Goal: Transaction & Acquisition: Book appointment/travel/reservation

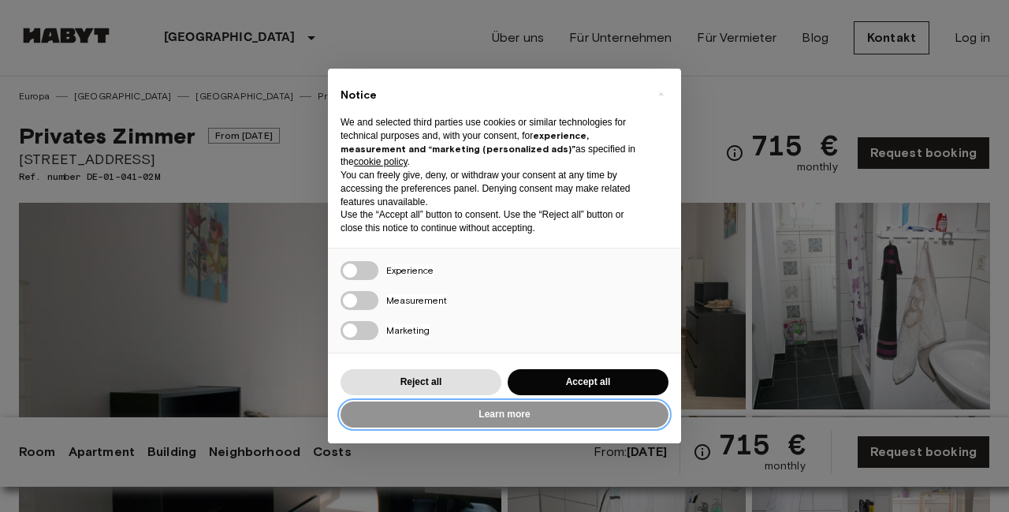
click at [568, 403] on button "Learn more" at bounding box center [505, 414] width 328 height 26
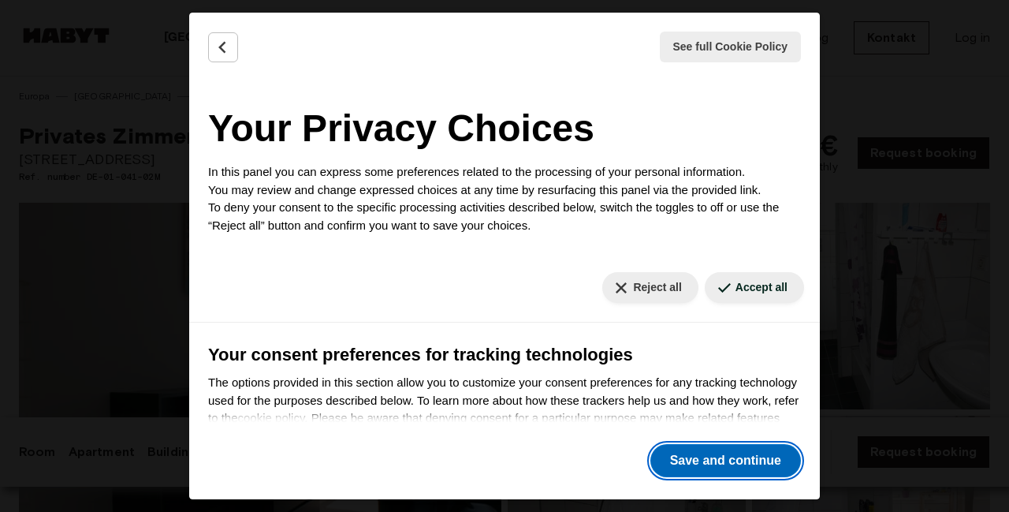
click at [757, 464] on button "Save and continue" at bounding box center [725, 460] width 151 height 33
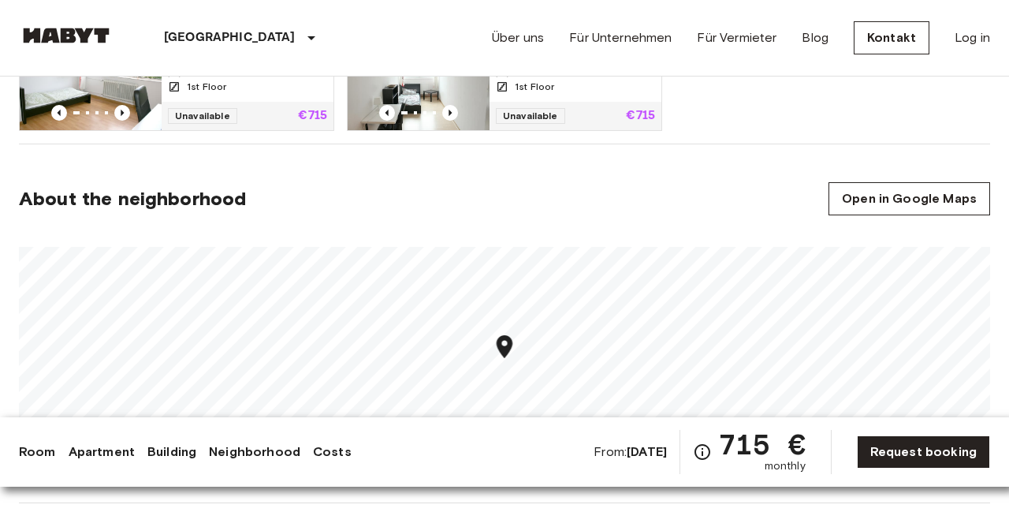
scroll to position [1010, 0]
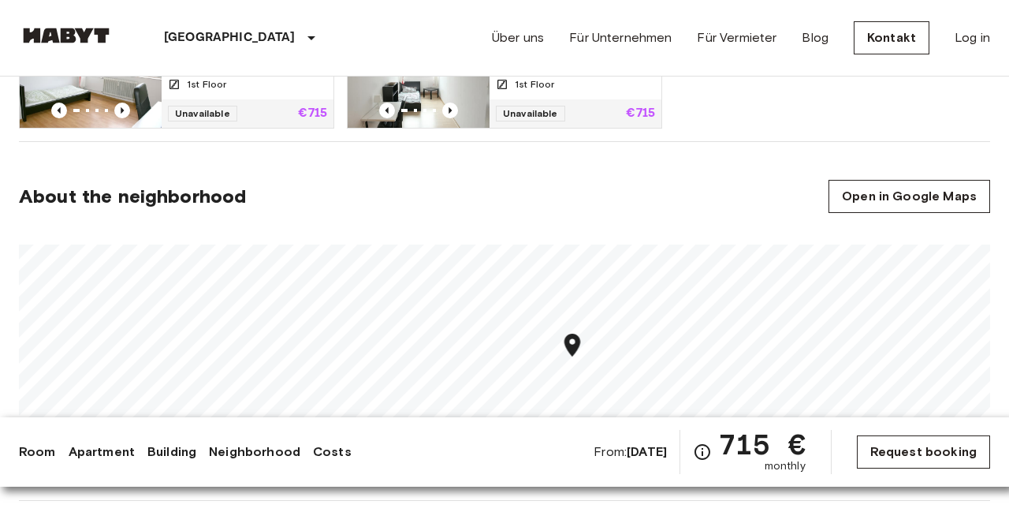
click at [879, 449] on link "Request booking" at bounding box center [923, 451] width 133 height 33
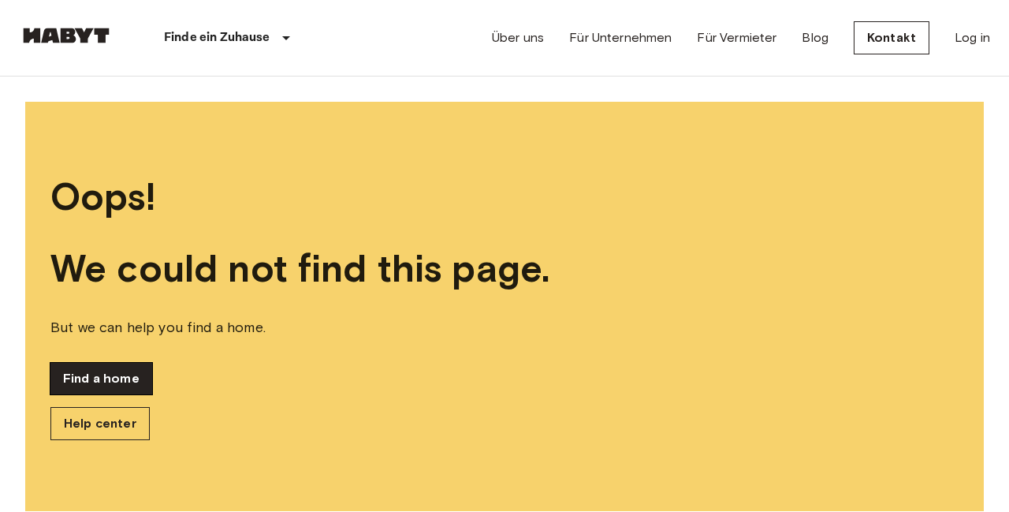
click at [118, 379] on link "Find a home" at bounding box center [101, 379] width 102 height 32
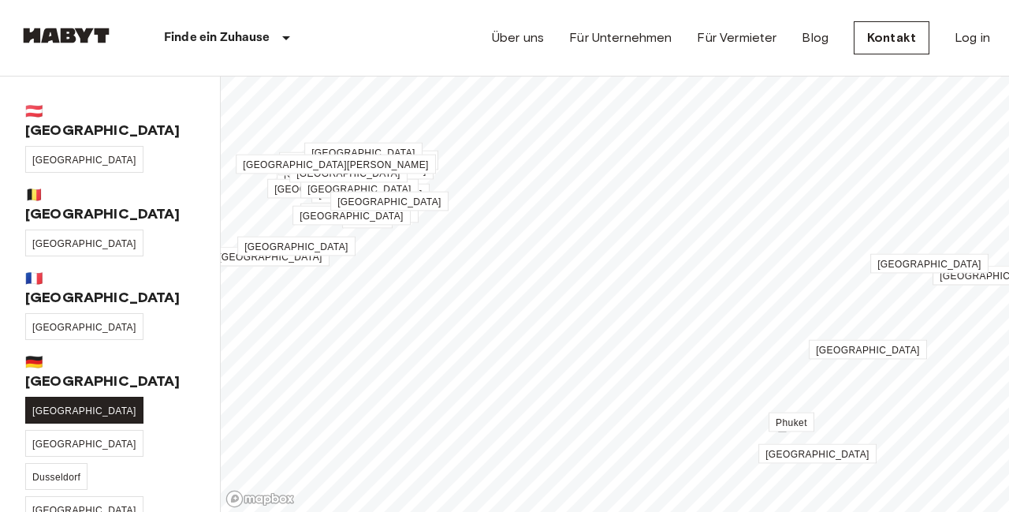
click at [60, 397] on link "[GEOGRAPHIC_DATA]" at bounding box center [84, 410] width 118 height 27
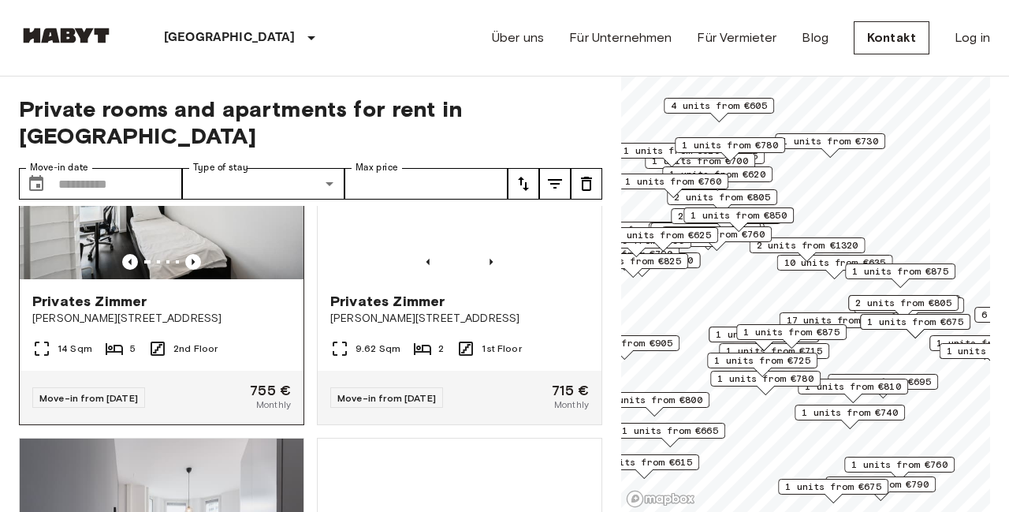
scroll to position [125, 0]
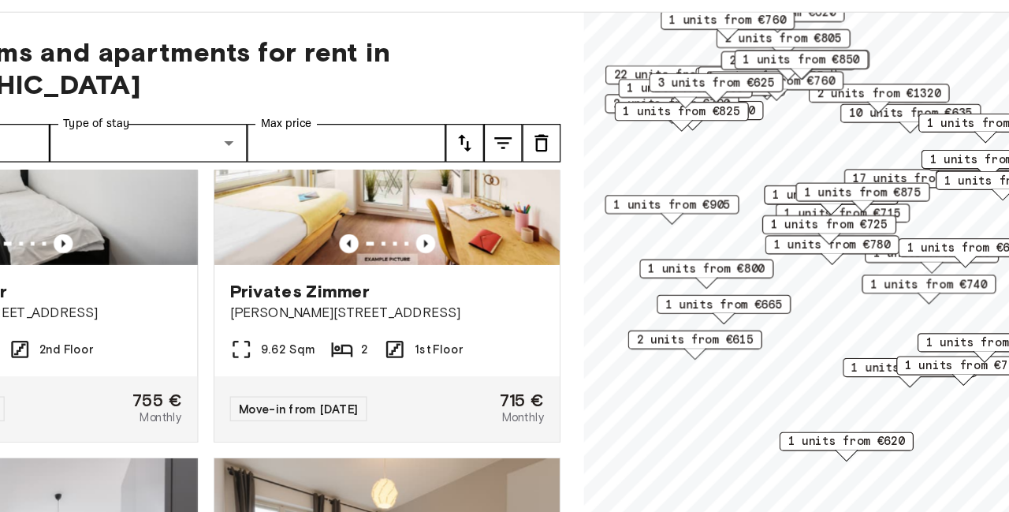
click at [860, 371] on span "1 units from €675" at bounding box center [889, 368] width 96 height 14
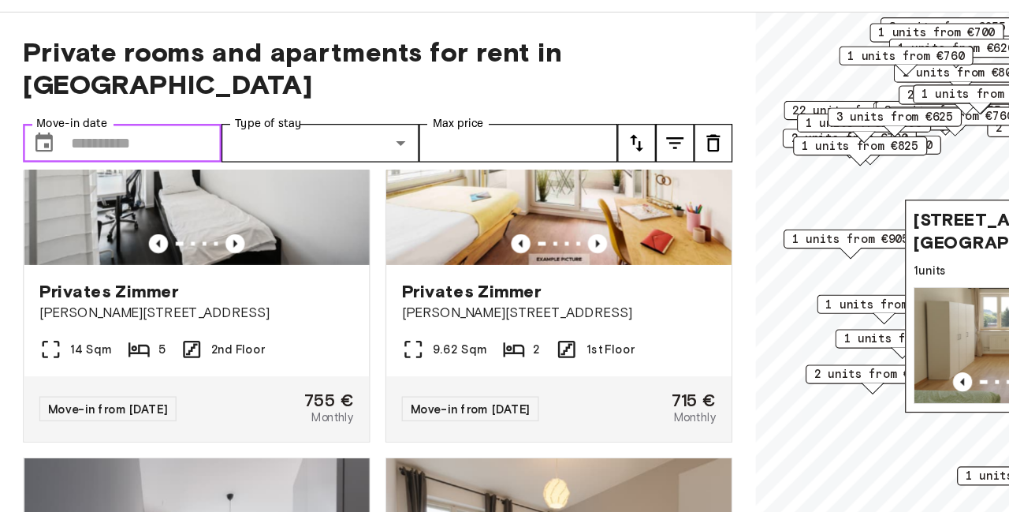
click at [129, 168] on input "Move-in date" at bounding box center [120, 184] width 124 height 32
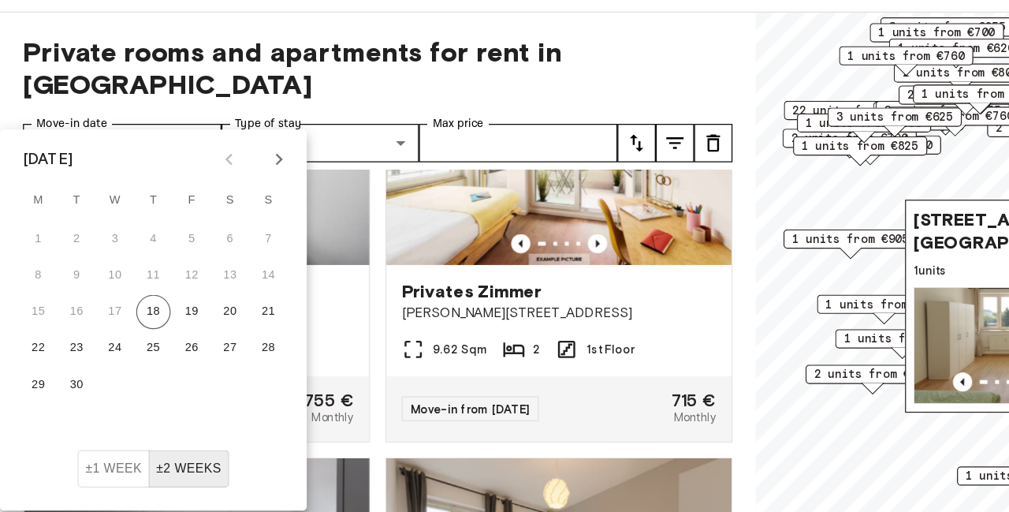
click at [226, 197] on icon "Next month" at bounding box center [229, 197] width 19 height 19
click at [95, 265] on button "1" at bounding box center [94, 262] width 28 height 28
type input "**********"
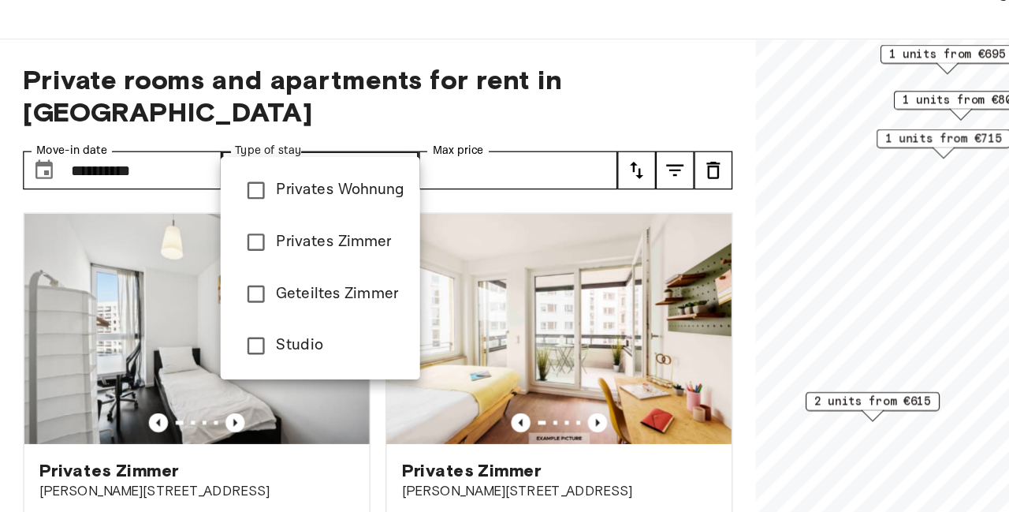
click at [505, 95] on div at bounding box center [504, 256] width 1009 height 512
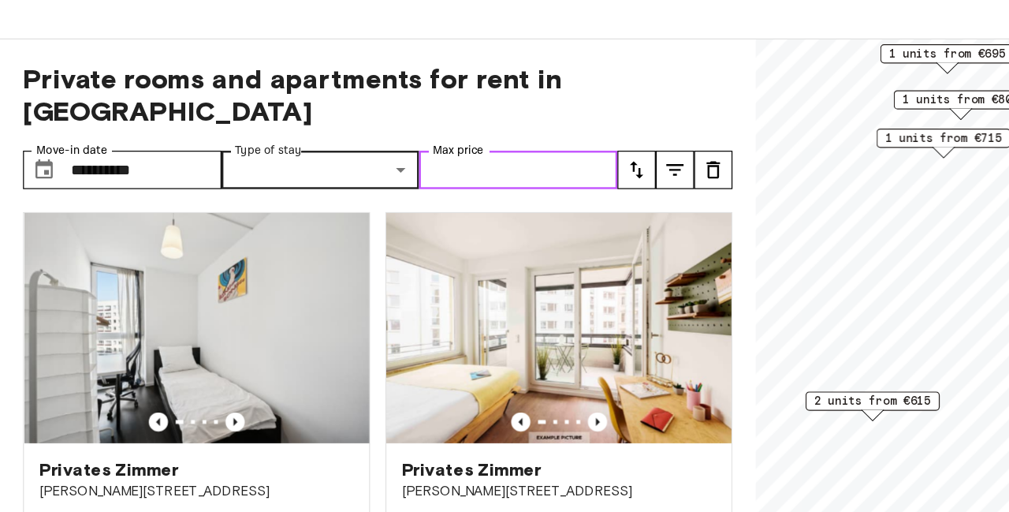
click at [453, 168] on input "Max price" at bounding box center [426, 184] width 163 height 32
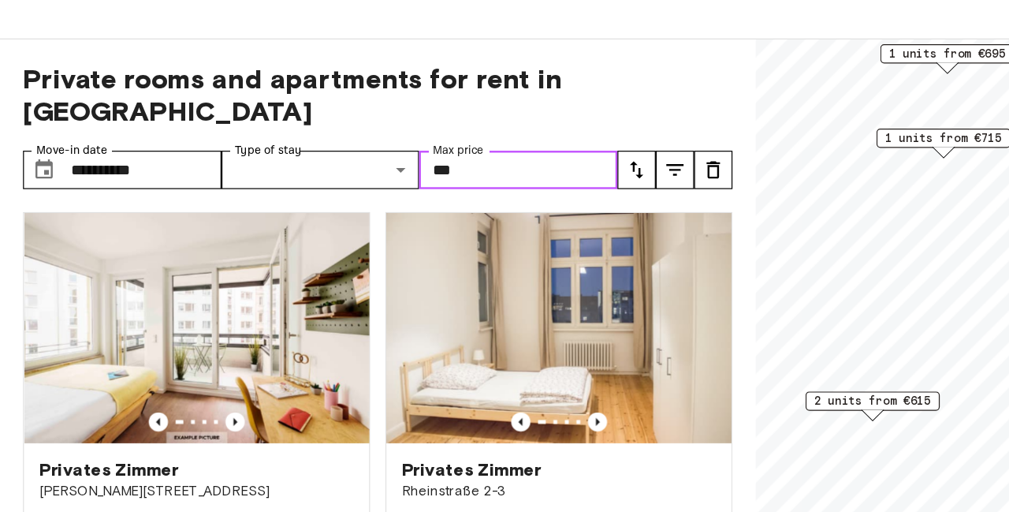
type input "***"
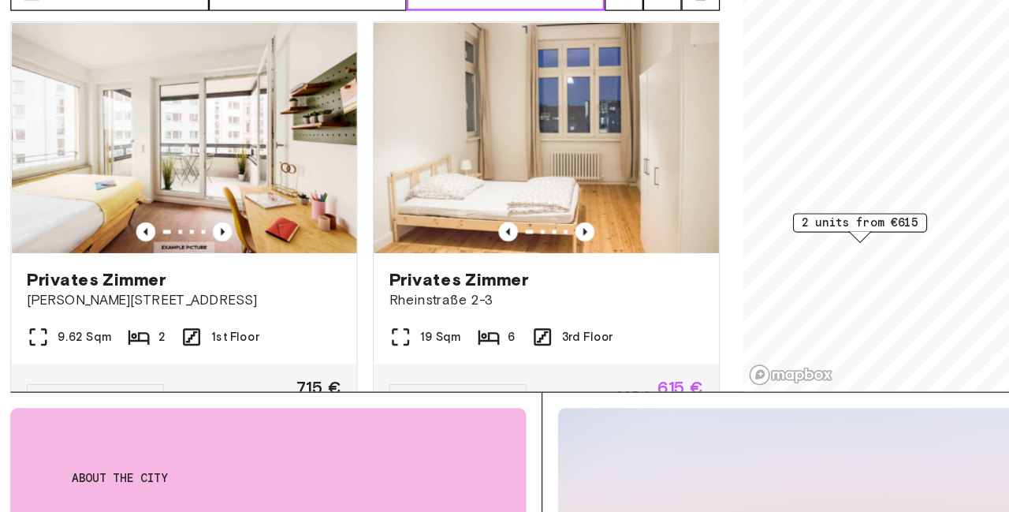
scroll to position [9, 0]
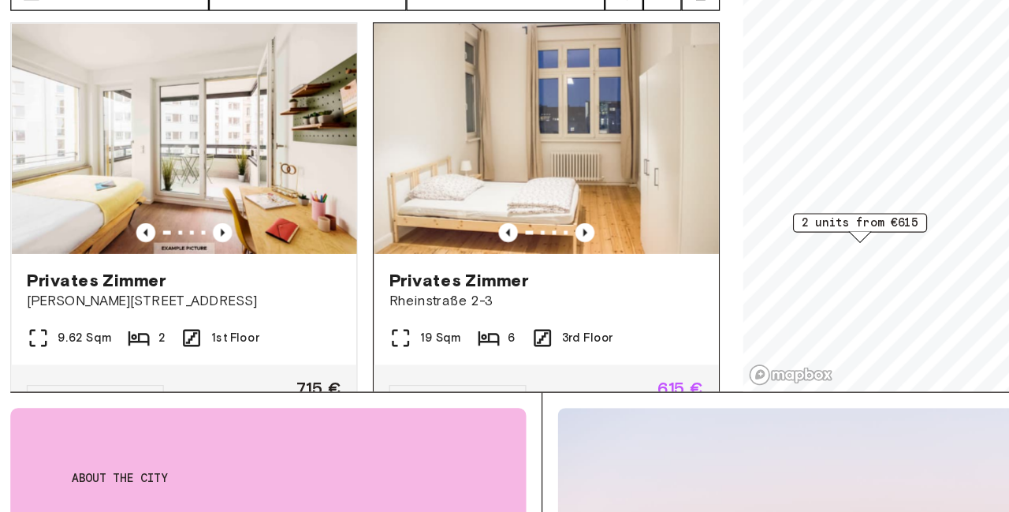
click at [503, 319] on div "Privates [PERSON_NAME][GEOGRAPHIC_DATA][STREET_ADDRESS]" at bounding box center [460, 329] width 284 height 60
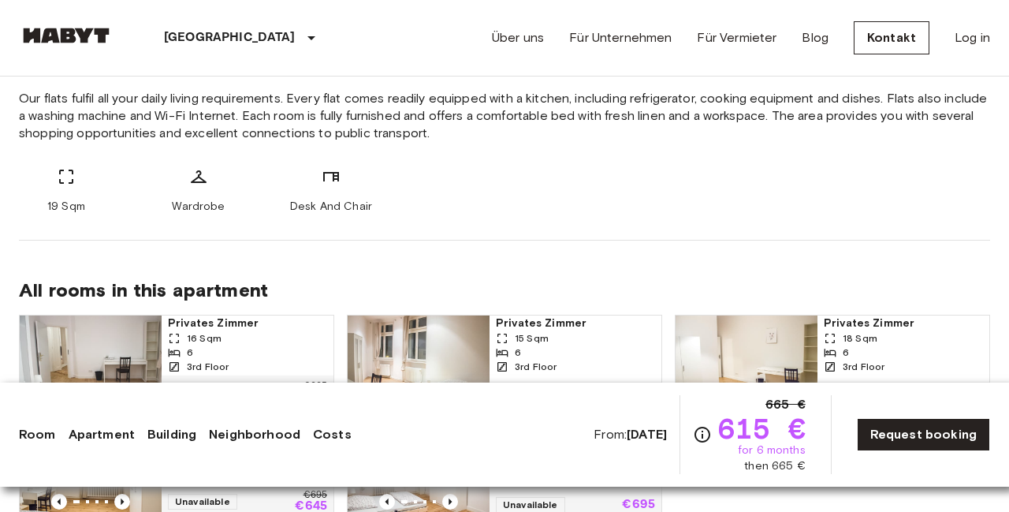
scroll to position [528, 0]
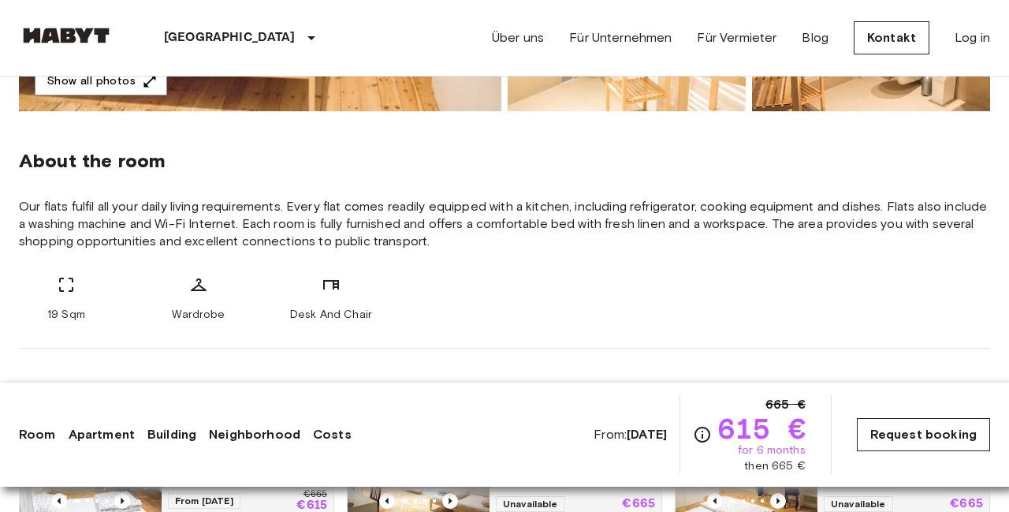
click at [913, 437] on link "Request booking" at bounding box center [923, 434] width 133 height 33
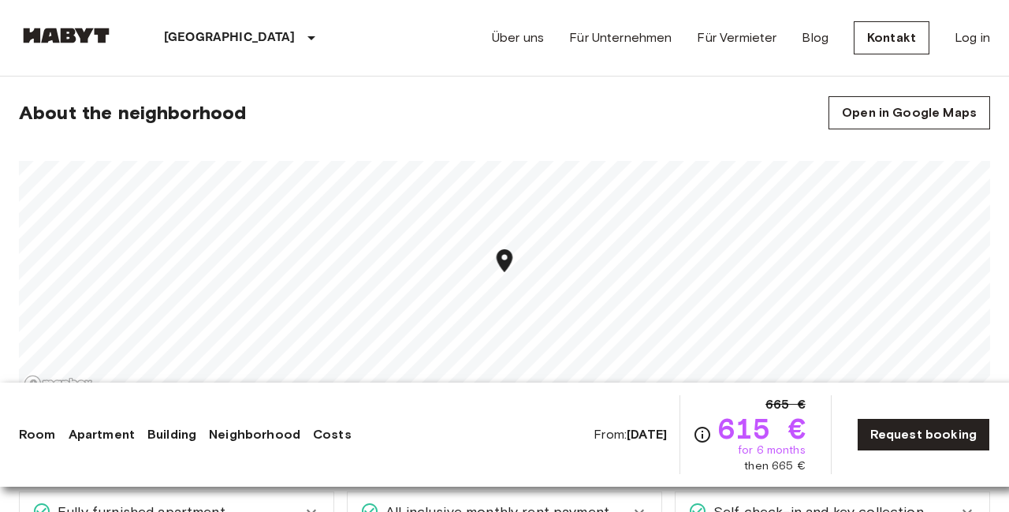
scroll to position [1150, 0]
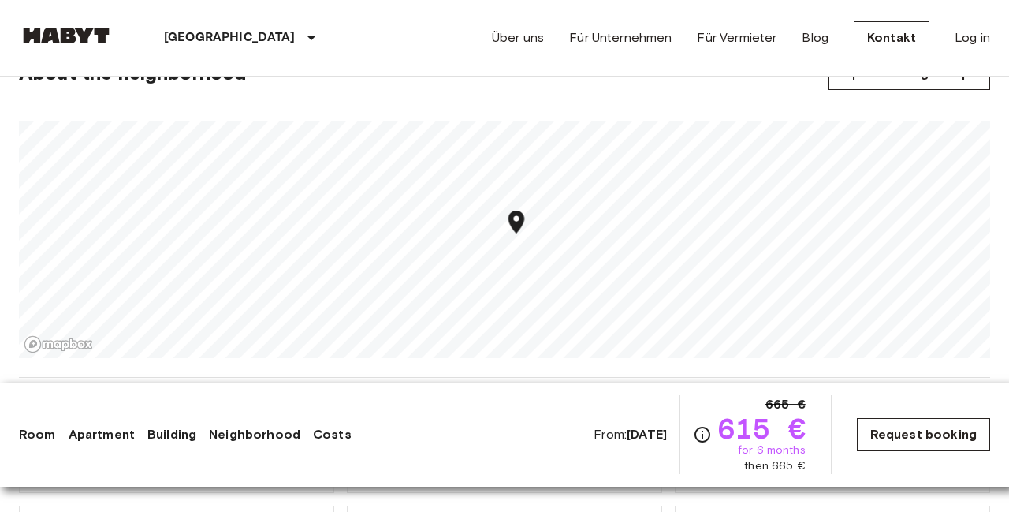
click at [922, 435] on link "Request booking" at bounding box center [923, 434] width 133 height 33
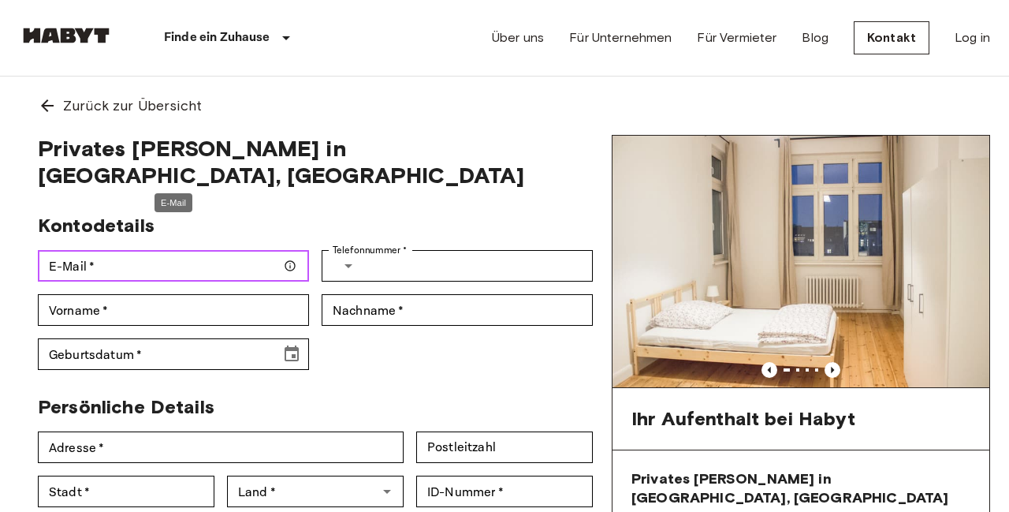
click at [169, 250] on input "E-Mail   *" at bounding box center [173, 266] width 271 height 32
type input "**********"
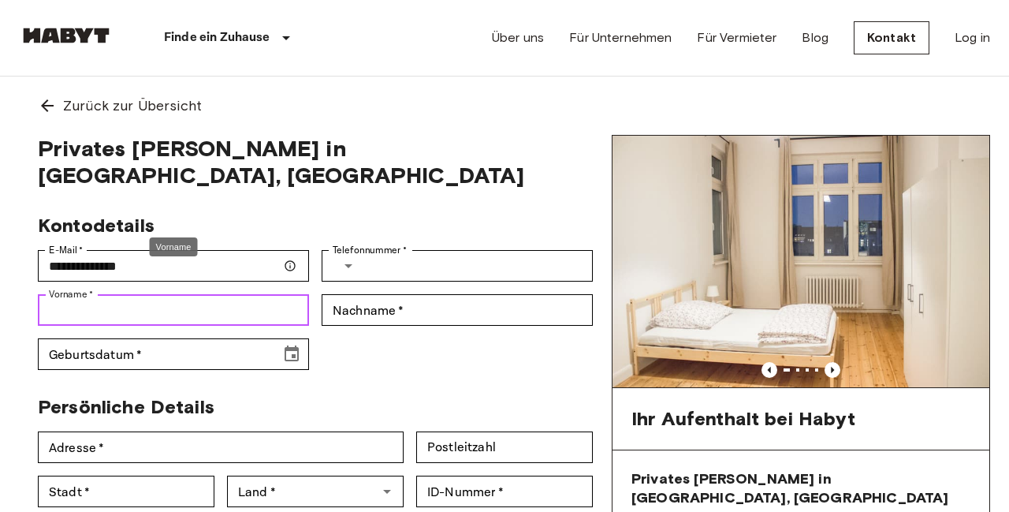
click at [229, 294] on input "Vorname   *" at bounding box center [173, 310] width 271 height 32
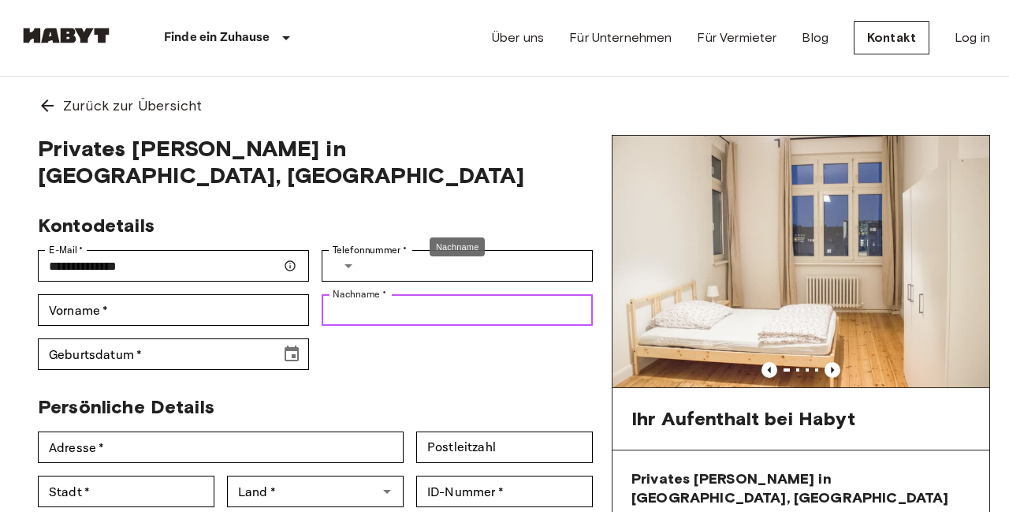
click at [347, 297] on input "Nachname   *" at bounding box center [457, 310] width 271 height 32
type input "***"
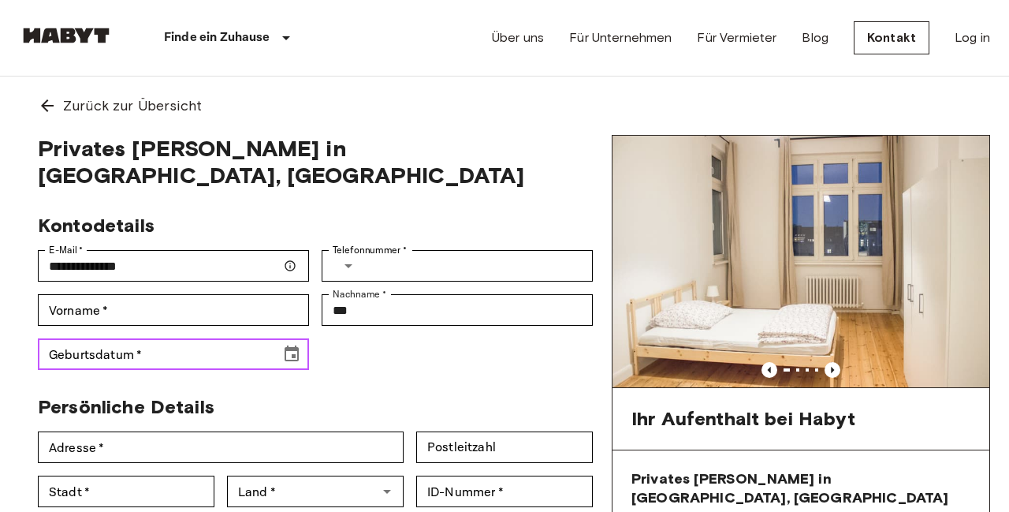
click at [182, 338] on input "Geburtsdatum   *" at bounding box center [154, 354] width 232 height 32
click at [291, 345] on icon "Choose date, selected date is Jun 13, 191" at bounding box center [292, 353] width 14 height 16
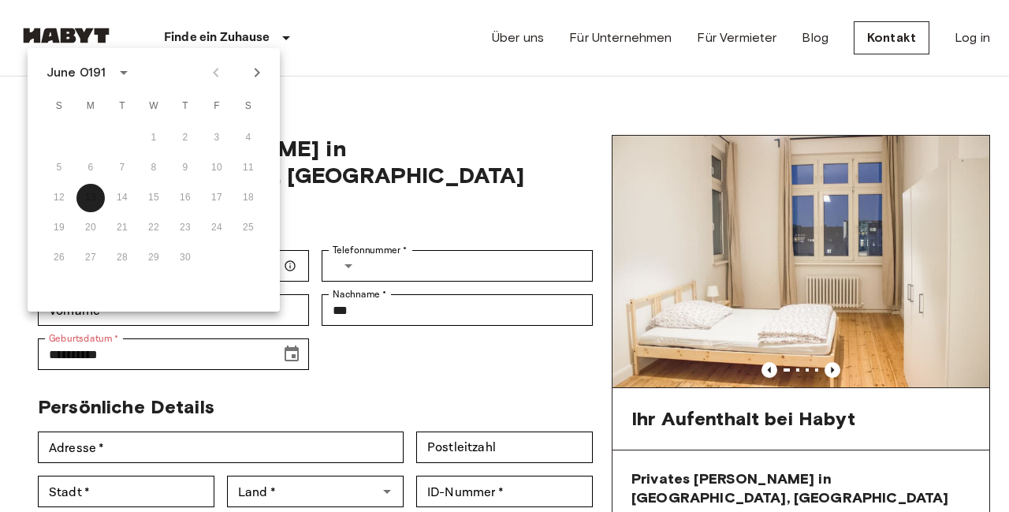
click at [106, 75] on div "June 0191" at bounding box center [79, 72] width 64 height 19
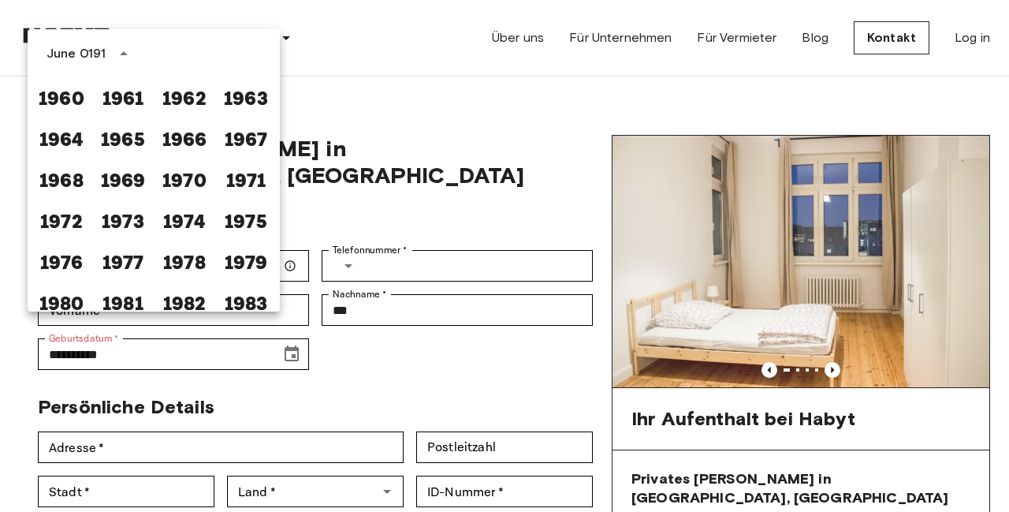
scroll to position [867, 0]
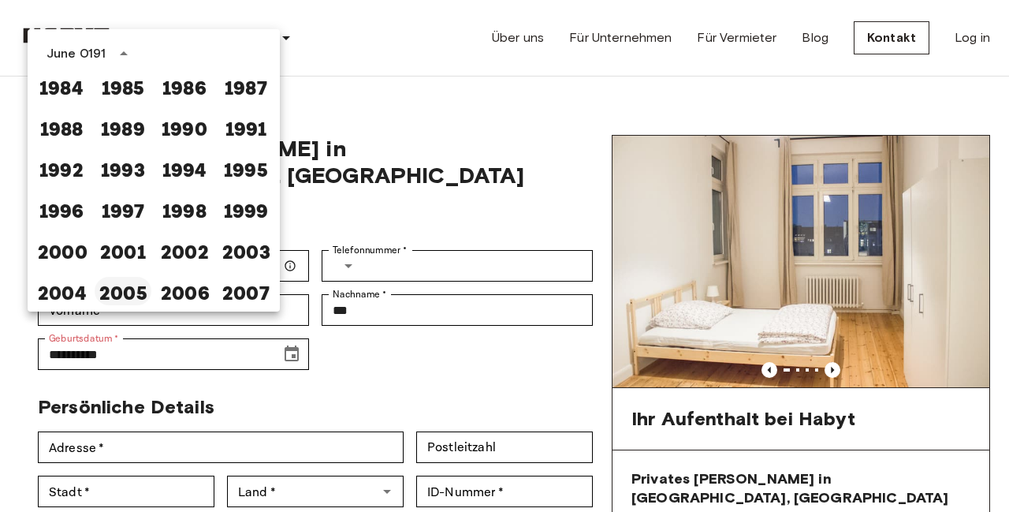
click at [123, 292] on button "2005" at bounding box center [123, 291] width 57 height 28
type input "**********"
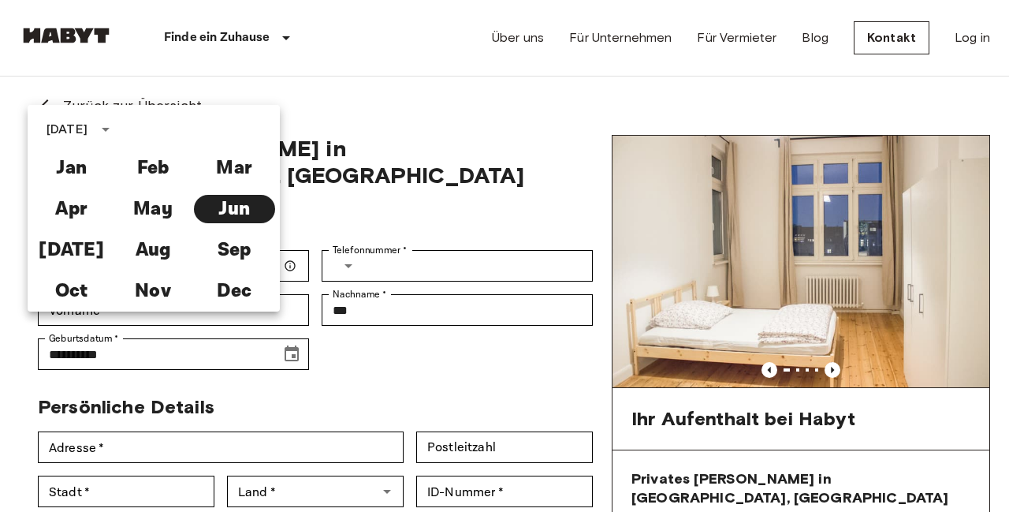
click at [293, 382] on div "Persönliche Details" at bounding box center [309, 400] width 568 height 36
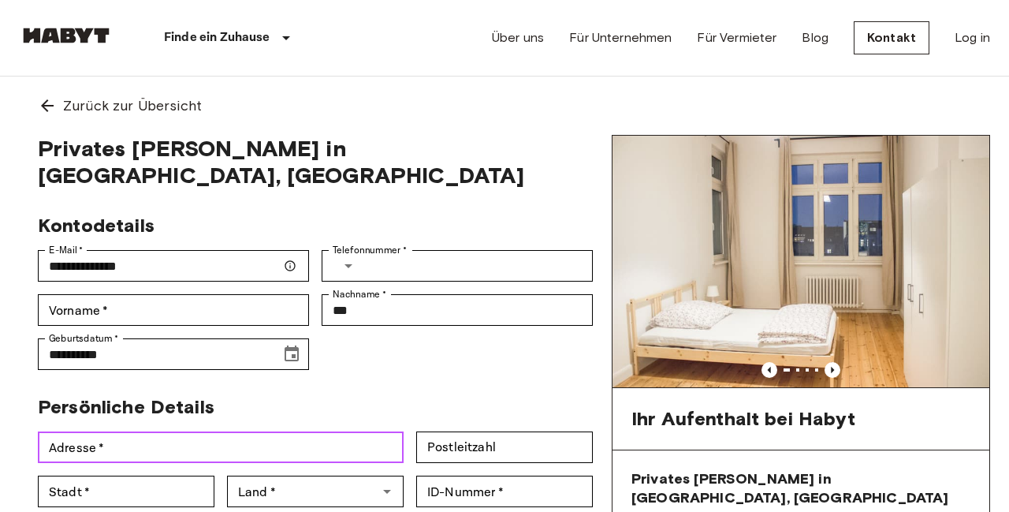
click at [264, 431] on input "Adresse   *" at bounding box center [221, 447] width 366 height 32
type input "**********"
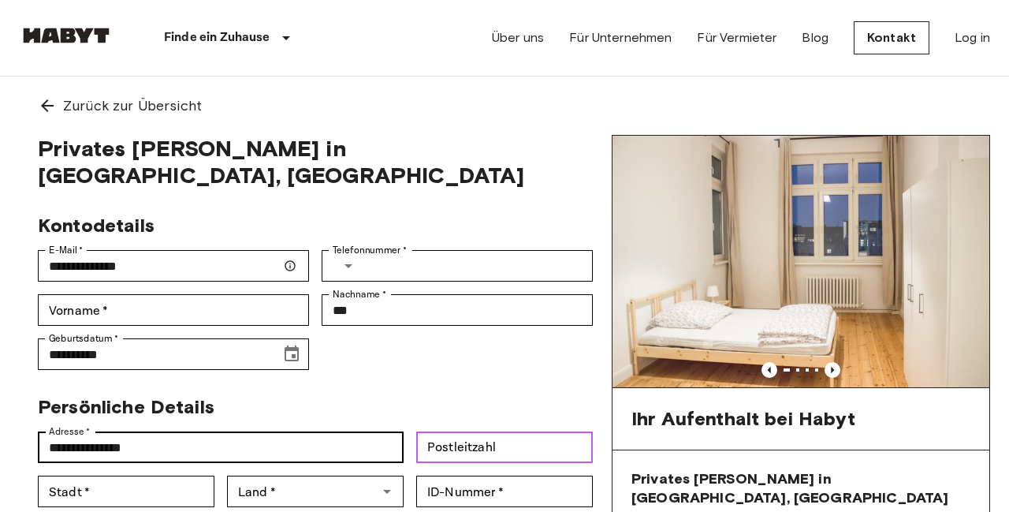
type input "*****"
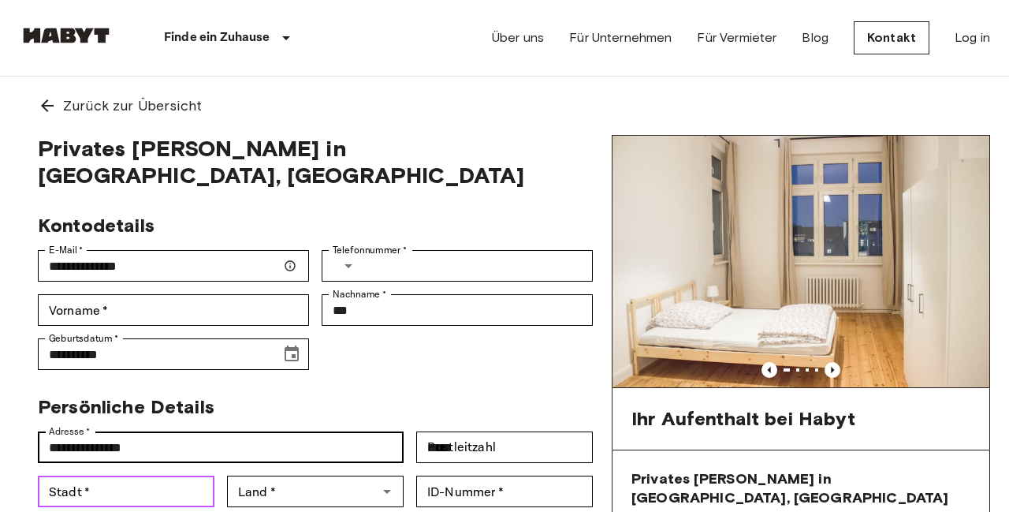
type input "********"
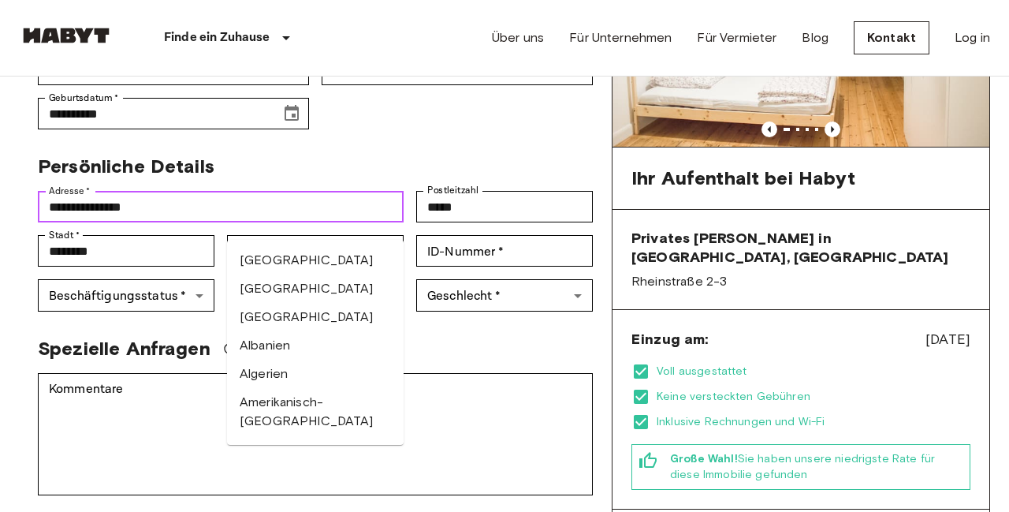
scroll to position [259, 0]
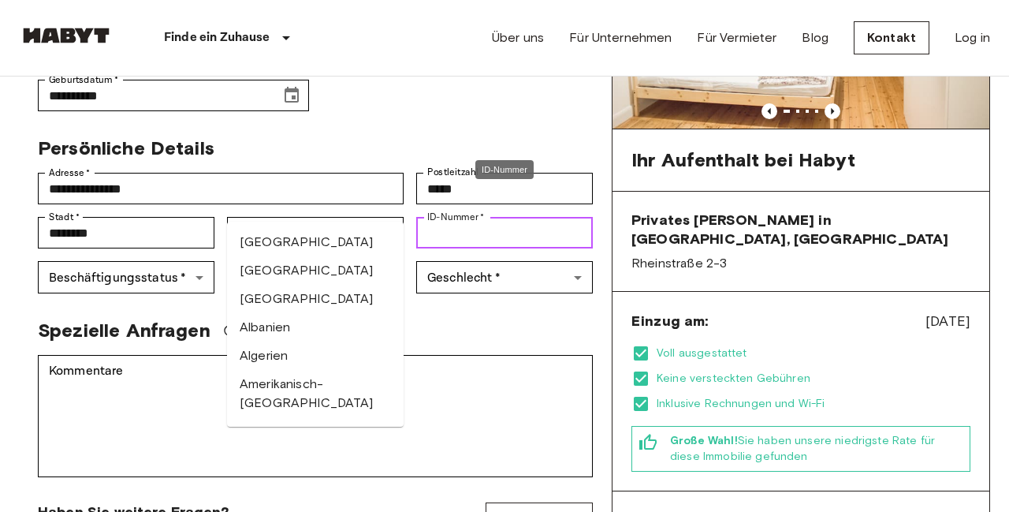
click at [550, 217] on input "ID-Nummer   *" at bounding box center [504, 233] width 177 height 32
click at [525, 306] on div "Spezielle Anfragen" at bounding box center [309, 324] width 568 height 36
click at [493, 217] on input "ID-Nummer   *" at bounding box center [504, 233] width 177 height 32
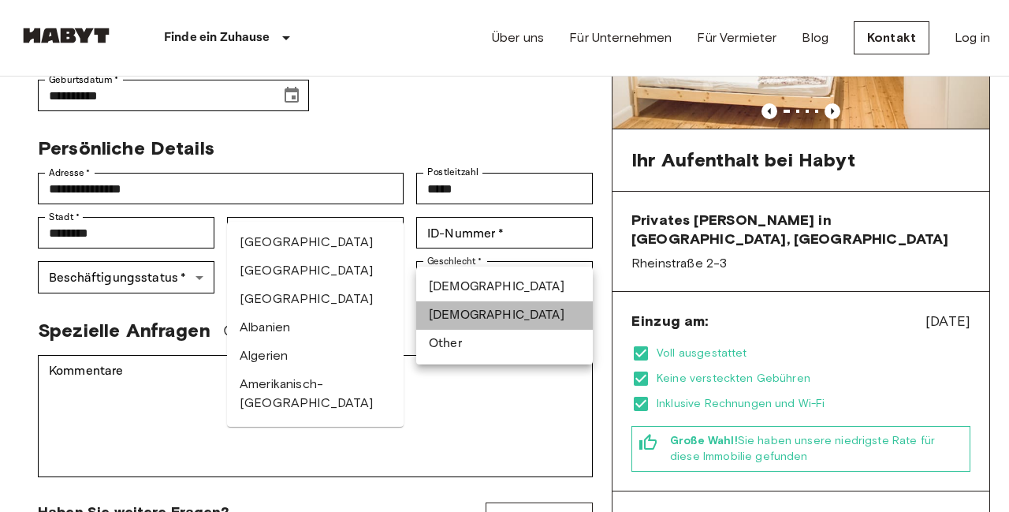
click at [472, 308] on li "Female" at bounding box center [504, 315] width 177 height 28
type input "******"
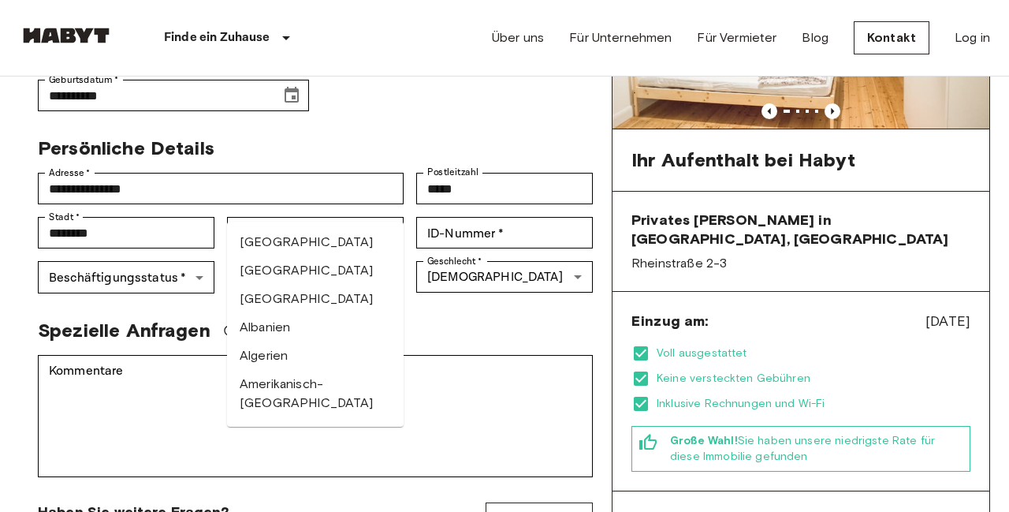
click at [356, 204] on div "Land   * Land   * Afghanistan Ägypten Åland Albanien Algerien Amerikanisch-Samo…" at bounding box center [308, 226] width 189 height 44
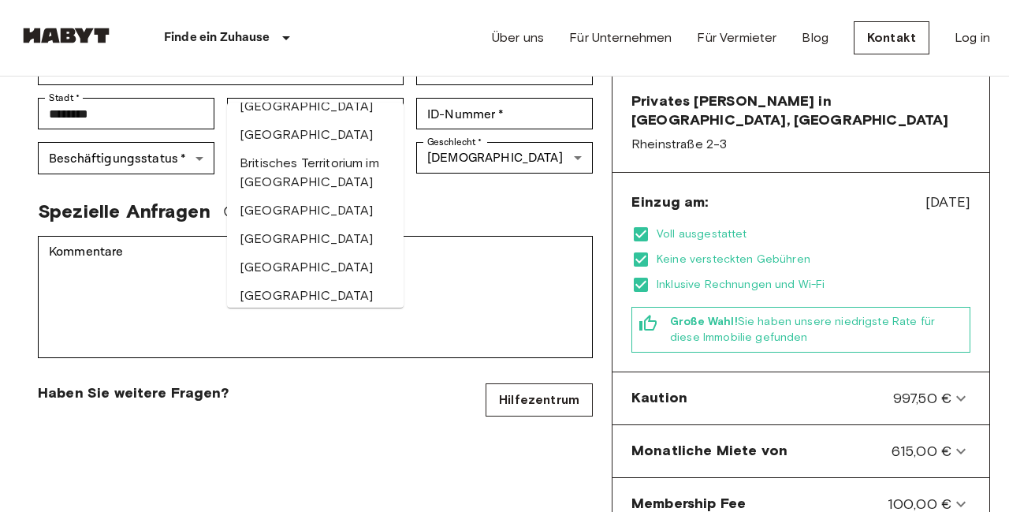
scroll to position [0, 0]
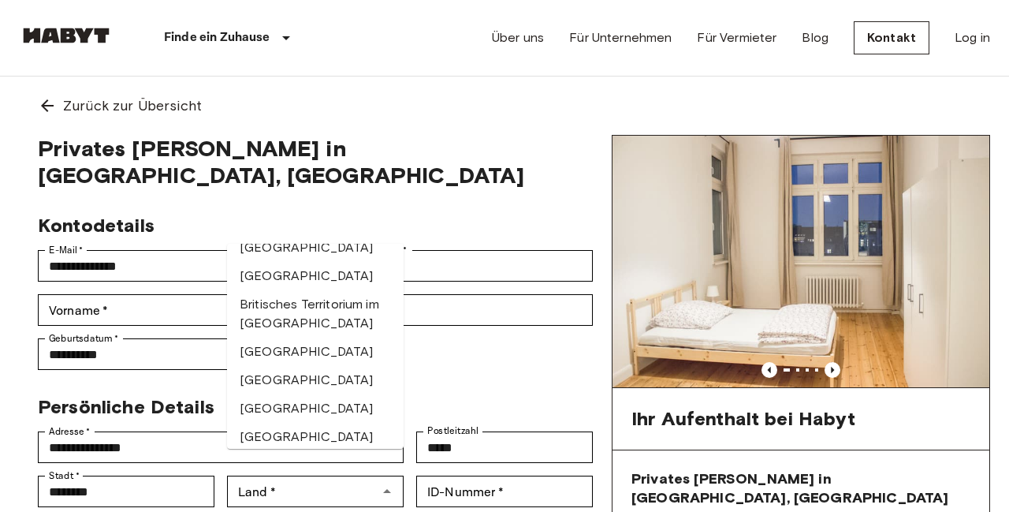
click at [462, 311] on div "**********" at bounding box center [309, 285] width 568 height 169
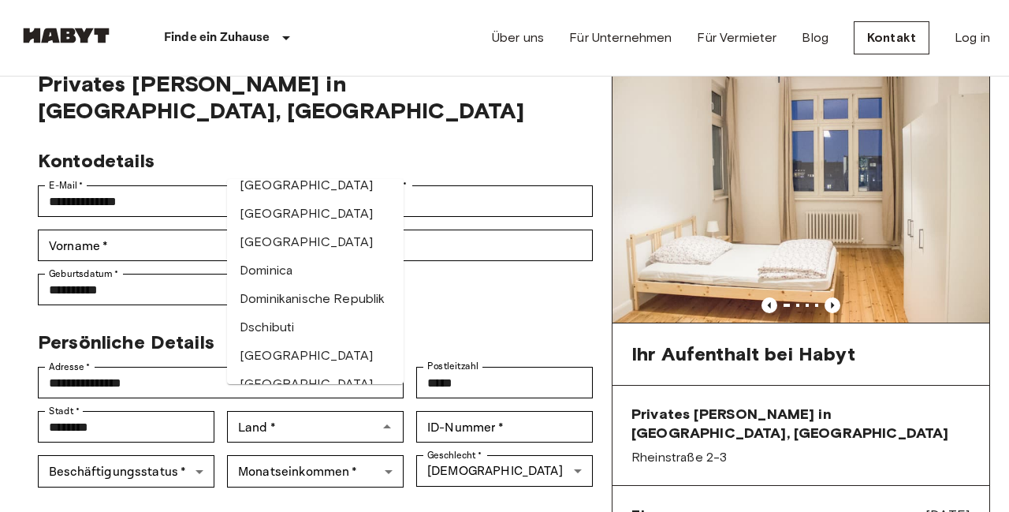
scroll to position [1370, 0]
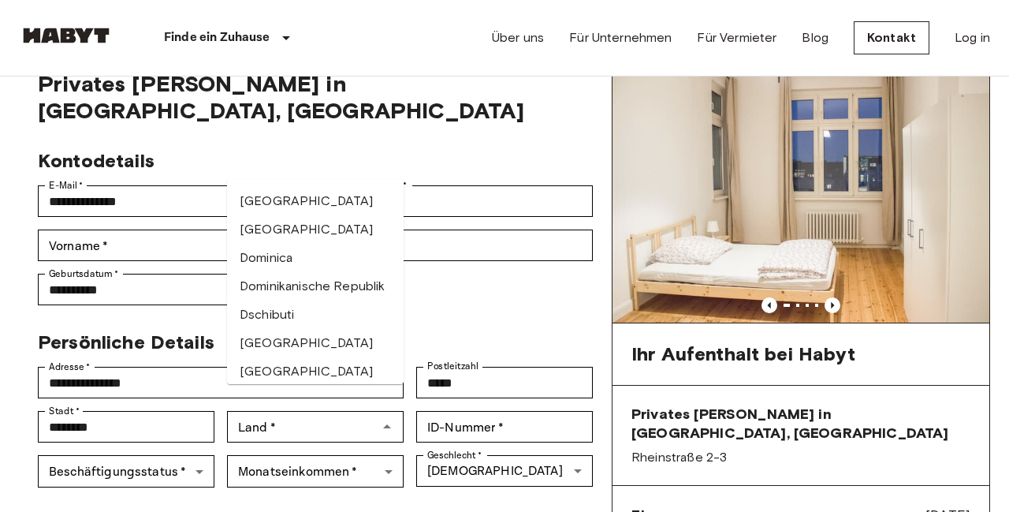
click at [307, 230] on li "[GEOGRAPHIC_DATA]" at bounding box center [315, 229] width 177 height 28
type input "**********"
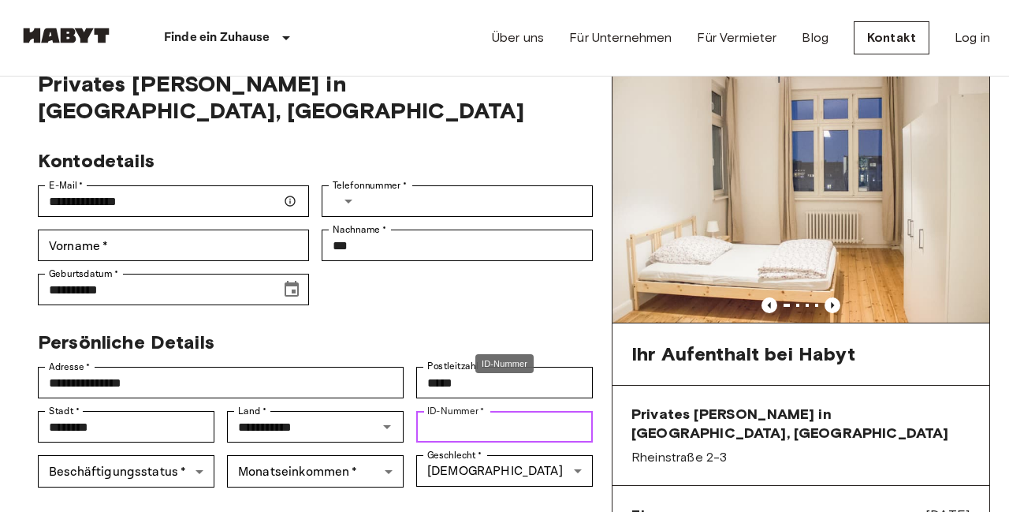
click at [421, 411] on input "ID-Nummer   *" at bounding box center [504, 427] width 177 height 32
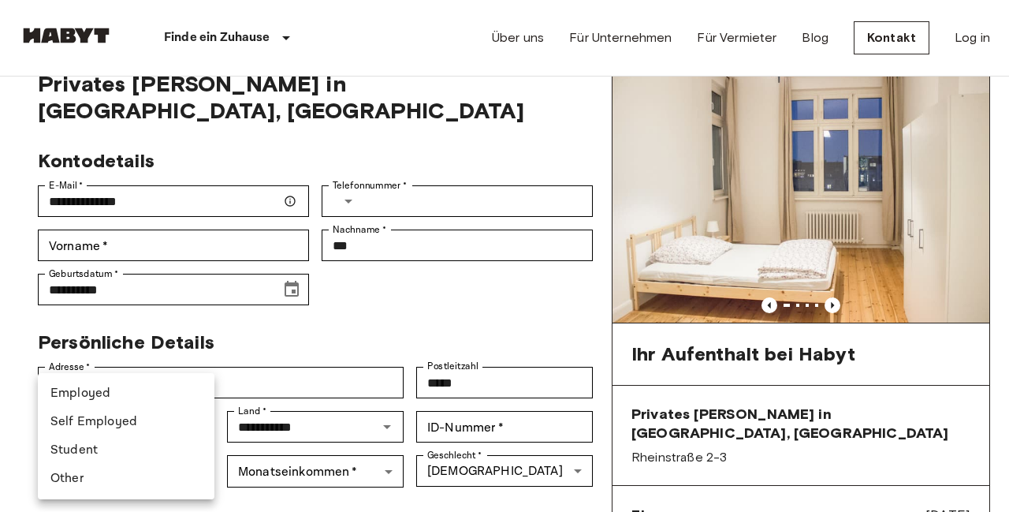
click at [129, 446] on li "Student" at bounding box center [126, 450] width 177 height 28
type input "*******"
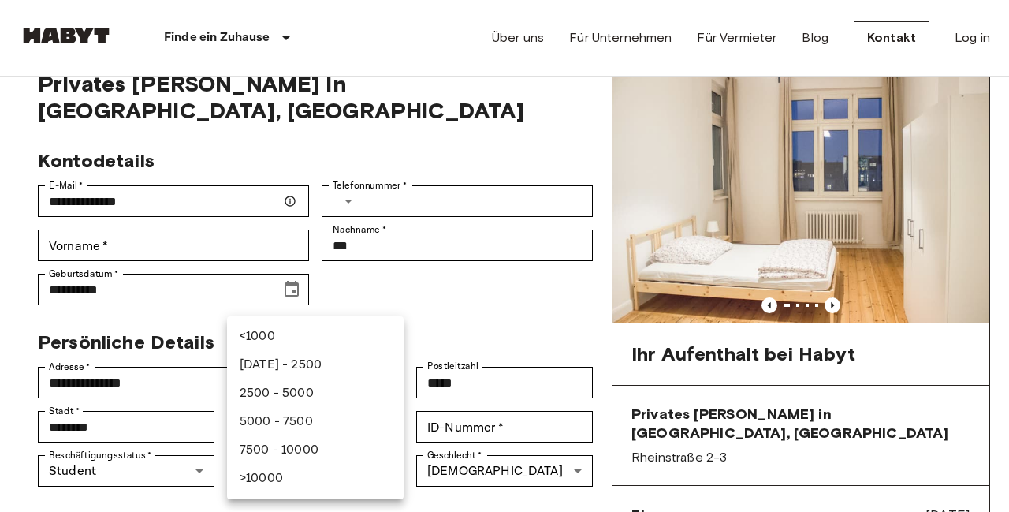
click at [305, 448] on li "7500 - 10000" at bounding box center [315, 450] width 177 height 28
type input "********"
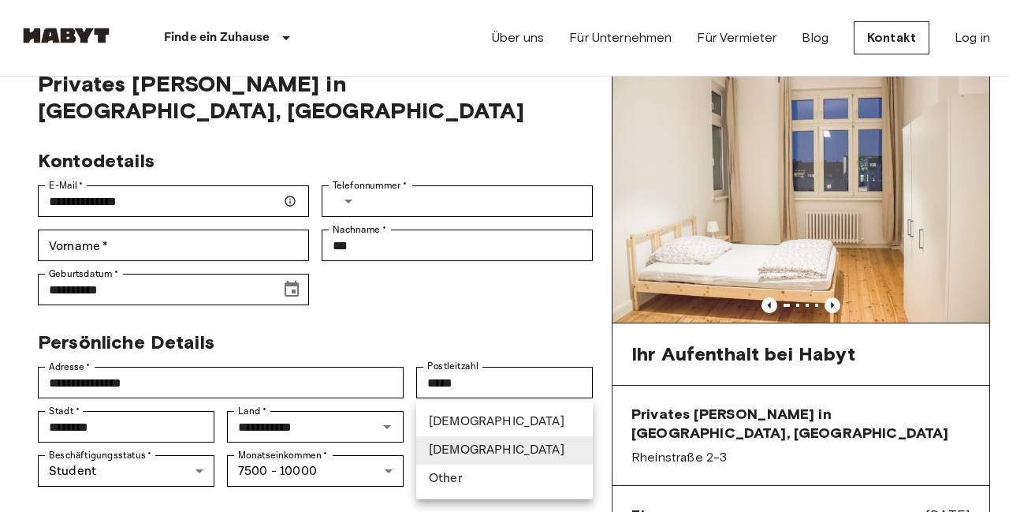
click at [489, 449] on li "Female" at bounding box center [504, 450] width 177 height 28
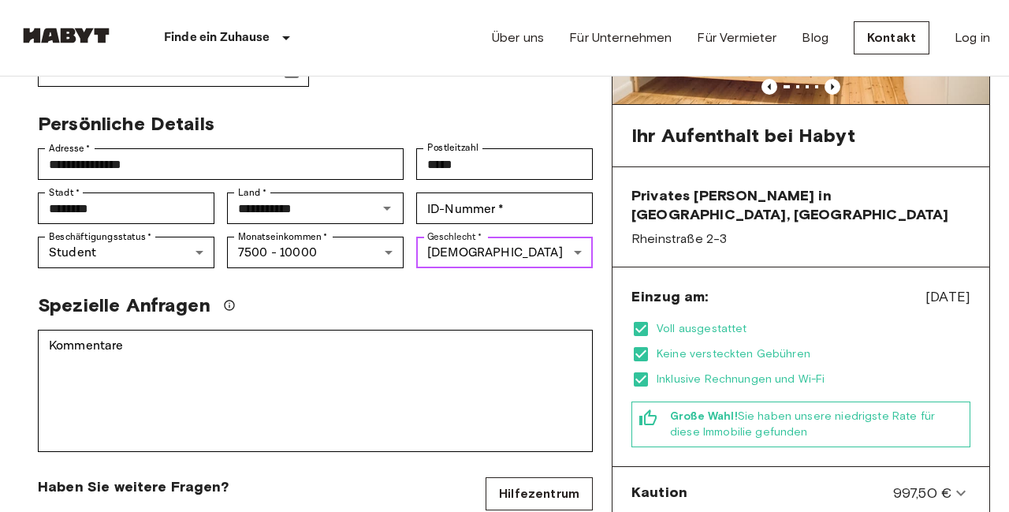
scroll to position [284, 0]
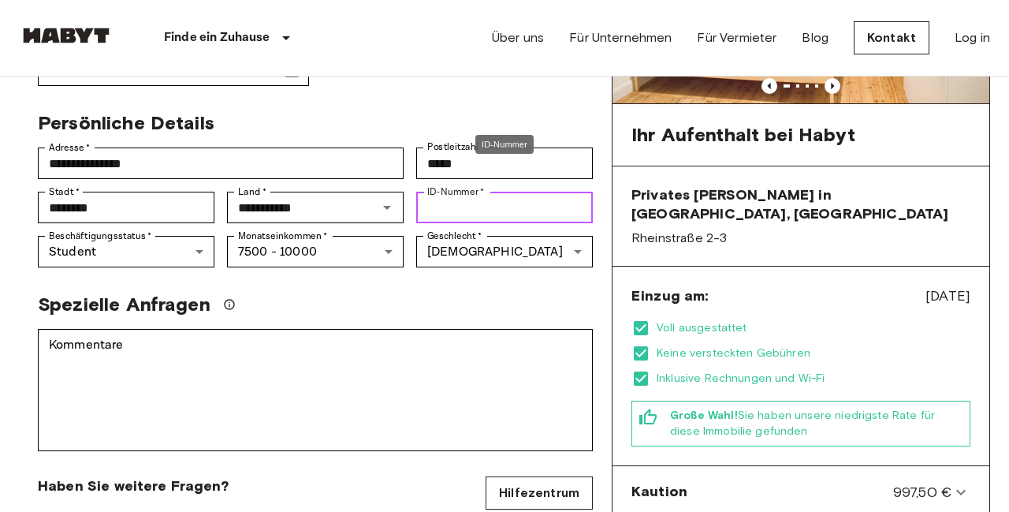
click at [445, 192] on input "ID-Nummer   *" at bounding box center [504, 208] width 177 height 32
type input "*********"
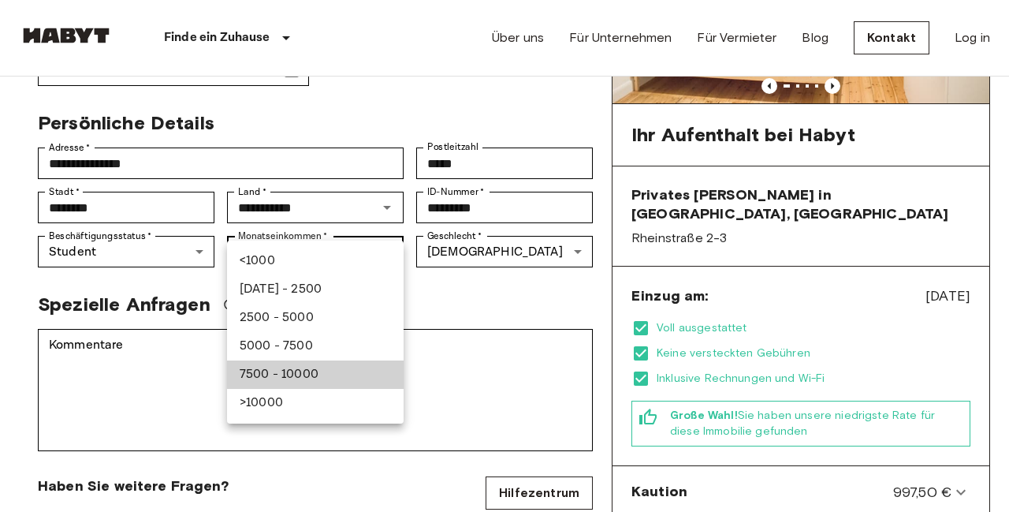
click at [490, 256] on div at bounding box center [504, 256] width 1009 height 512
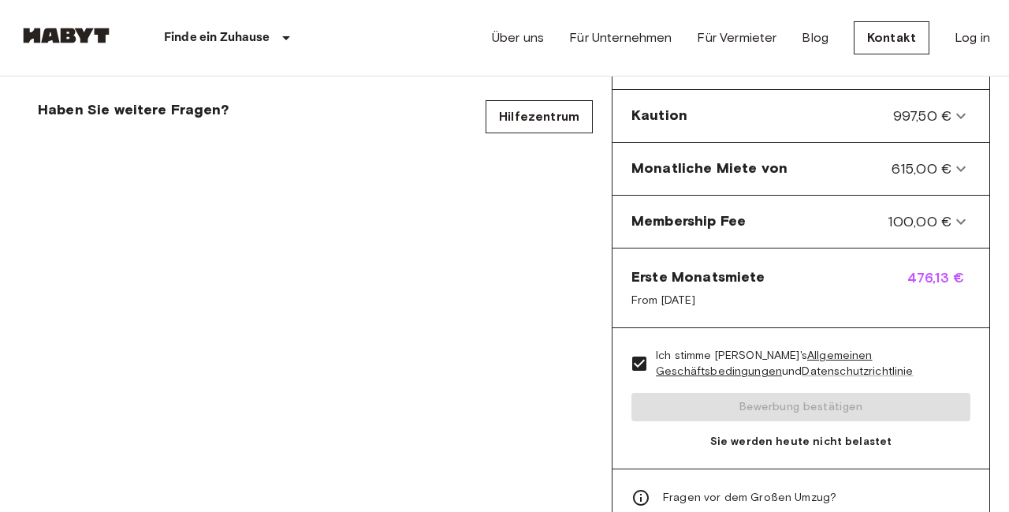
scroll to position [625, 0]
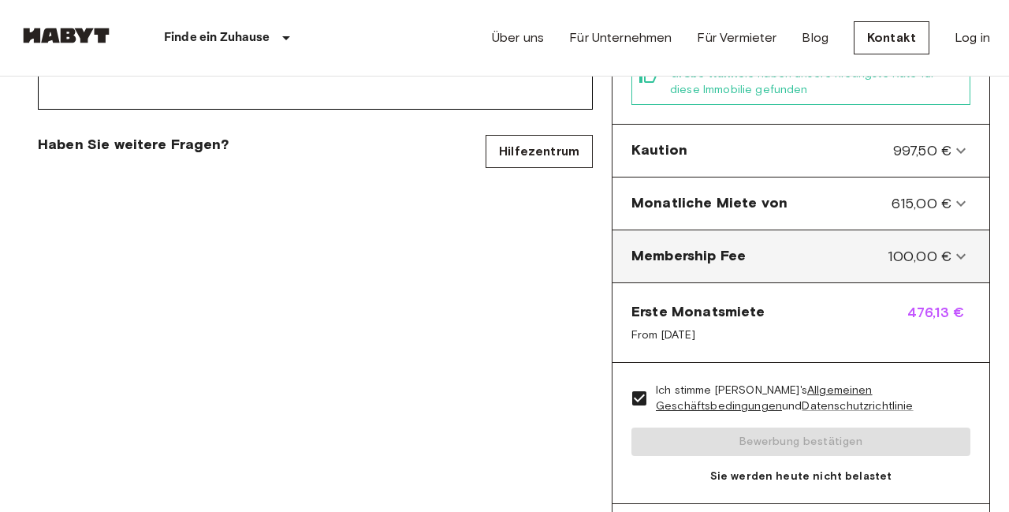
click at [950, 246] on span "100,00 €" at bounding box center [920, 256] width 64 height 21
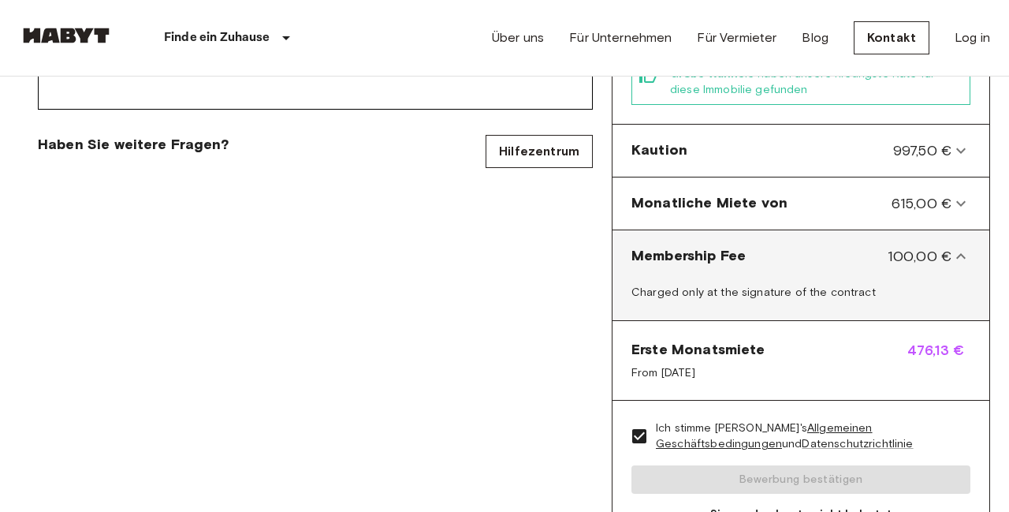
click at [950, 246] on span "100,00 €" at bounding box center [920, 256] width 64 height 21
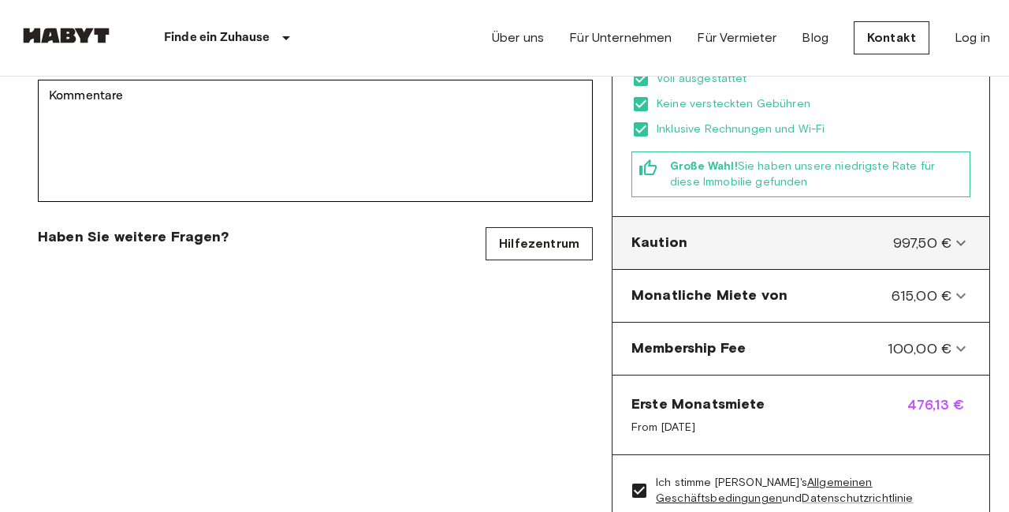
scroll to position [531, 0]
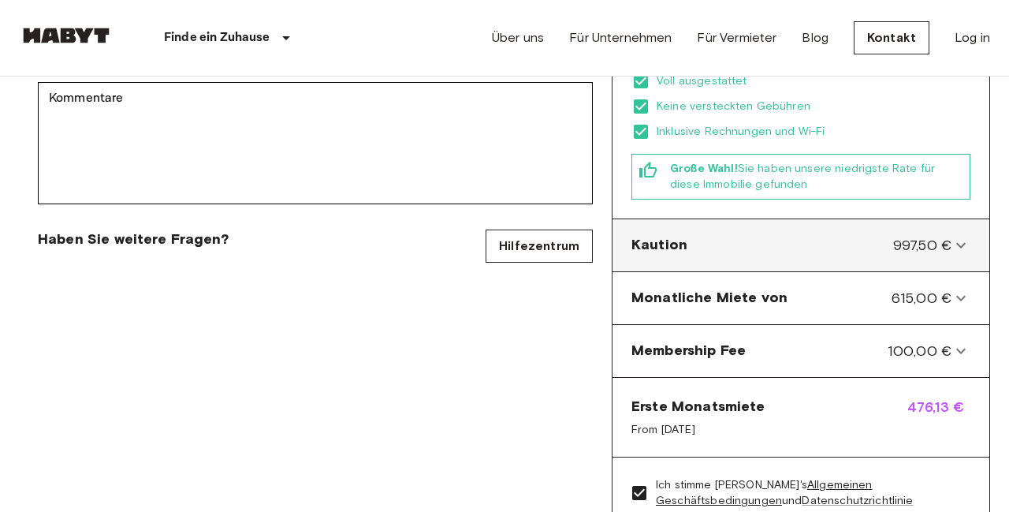
click at [951, 219] on div "Kaution 997,50 € Nur bei Vertragsunterzeichnung belastet" at bounding box center [801, 245] width 377 height 53
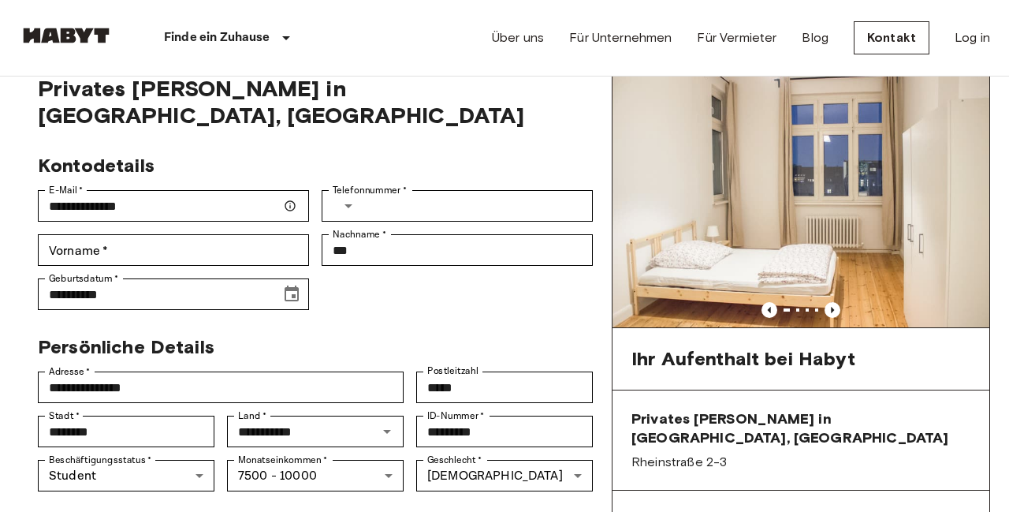
scroll to position [58, 0]
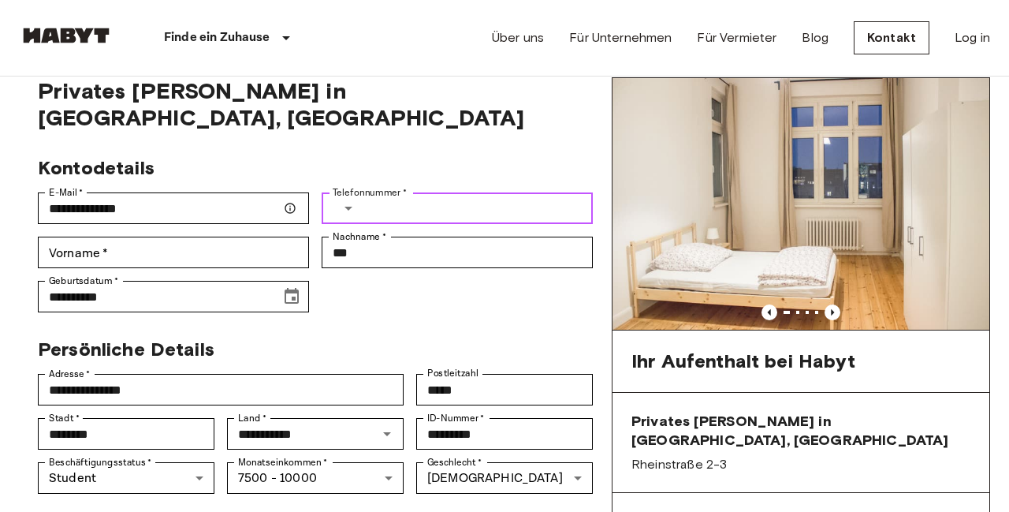
click at [572, 192] on input "Telefonnummer   *" at bounding box center [482, 208] width 222 height 32
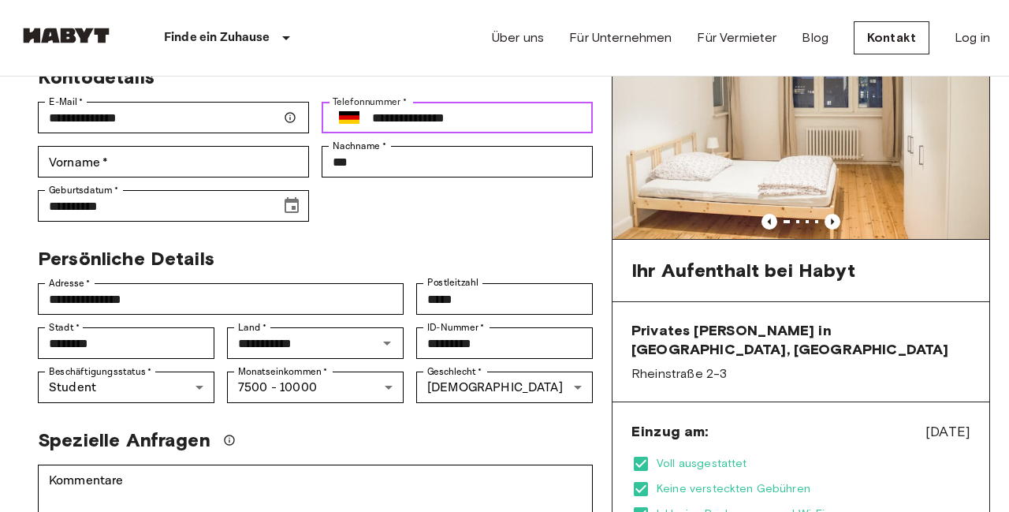
scroll to position [732, 0]
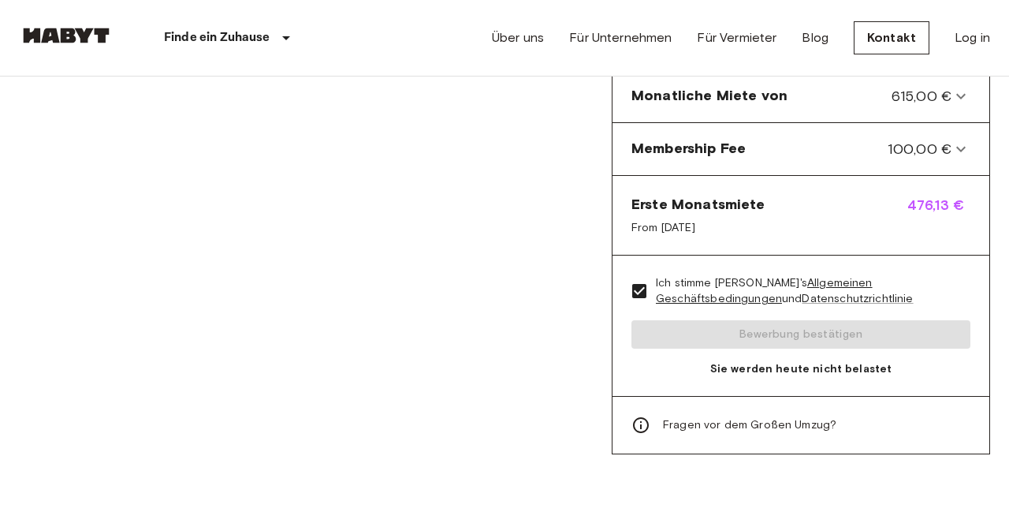
type input "**********"
click at [698, 326] on div "Ich stimme Habyt's Allgemeinen Geschäftsbedingungen und Datenschutzrichtlinie B…" at bounding box center [801, 325] width 377 height 141
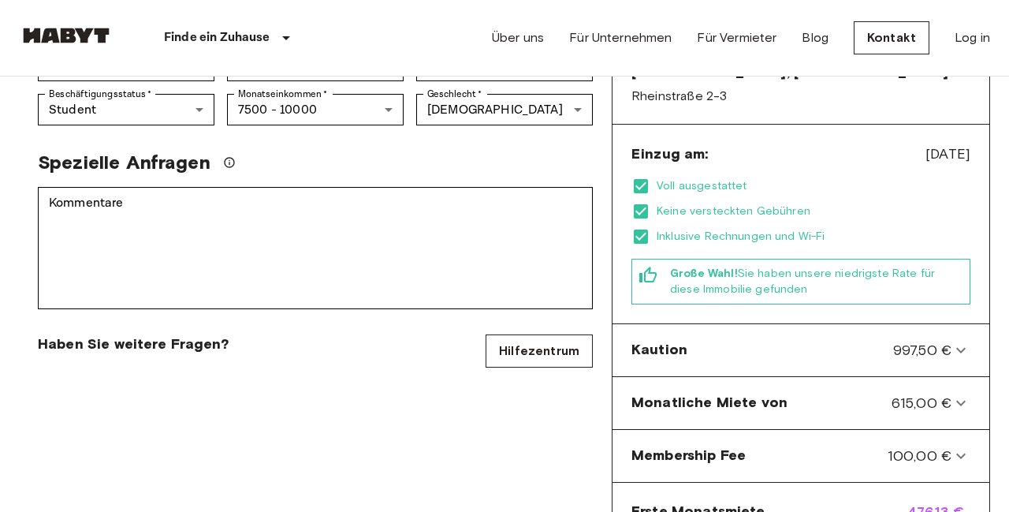
scroll to position [412, 0]
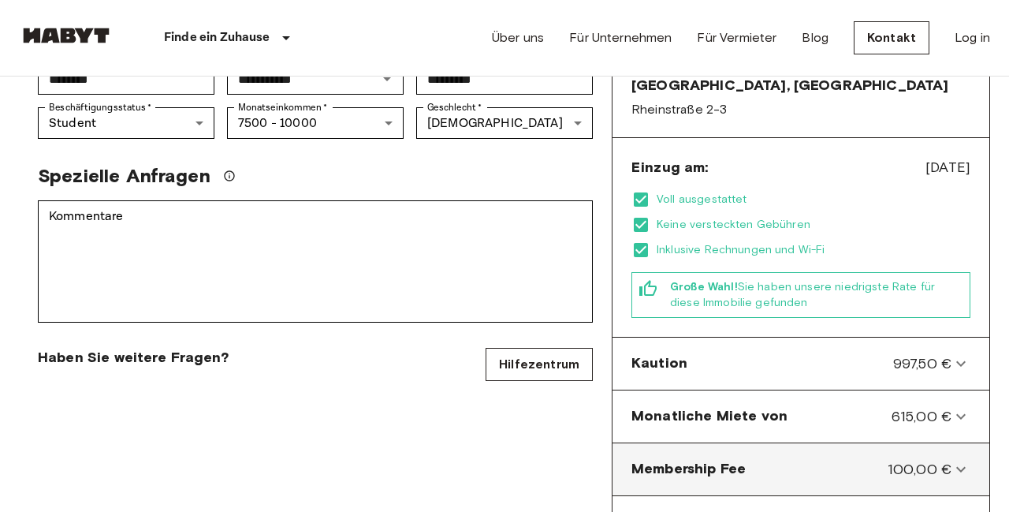
click at [777, 459] on div "Membership Fee 100,00 €" at bounding box center [792, 469] width 320 height 21
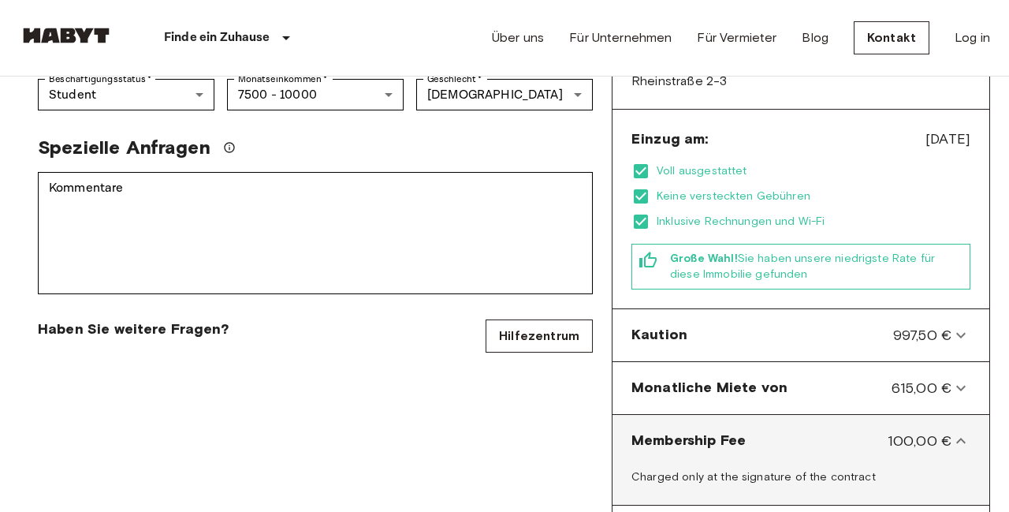
scroll to position [479, 0]
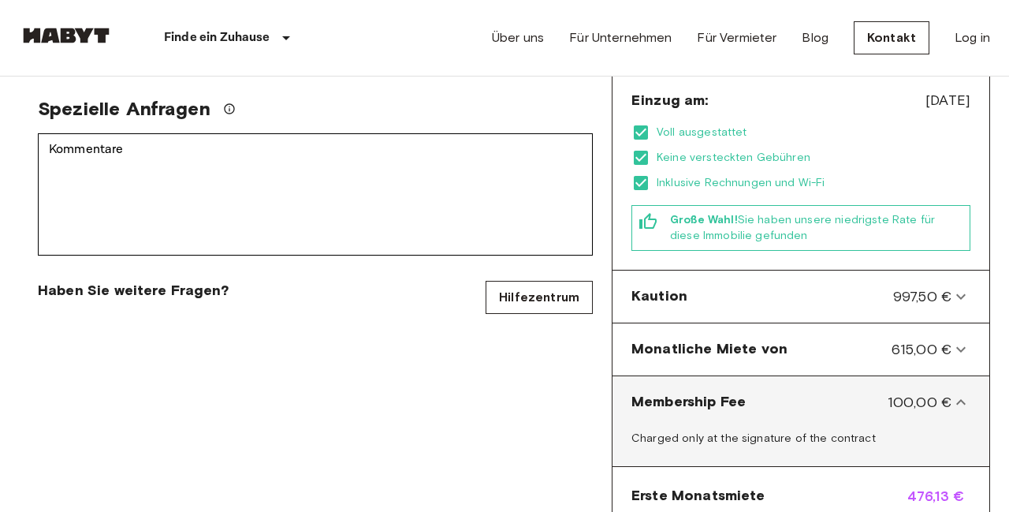
click at [785, 392] on div "Membership Fee 100,00 €" at bounding box center [792, 402] width 320 height 21
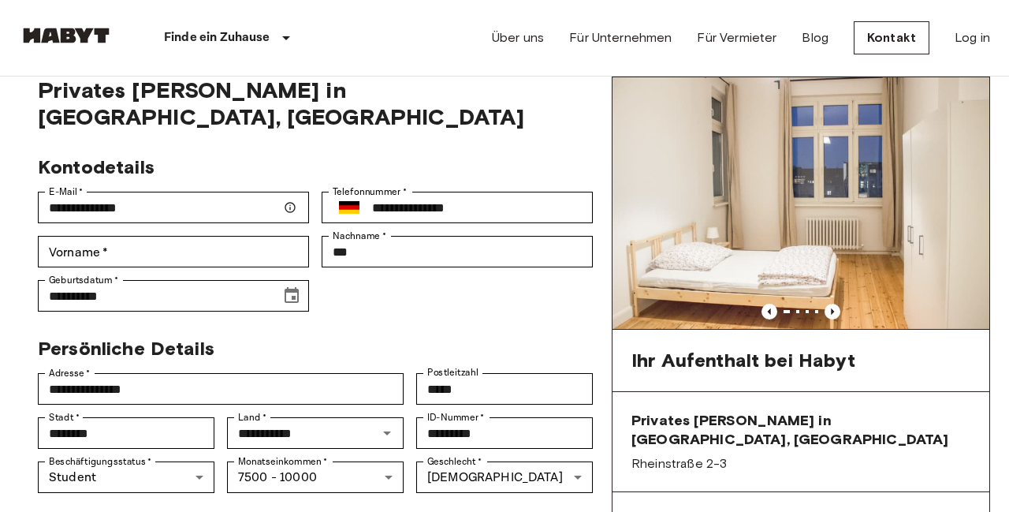
scroll to position [57, 0]
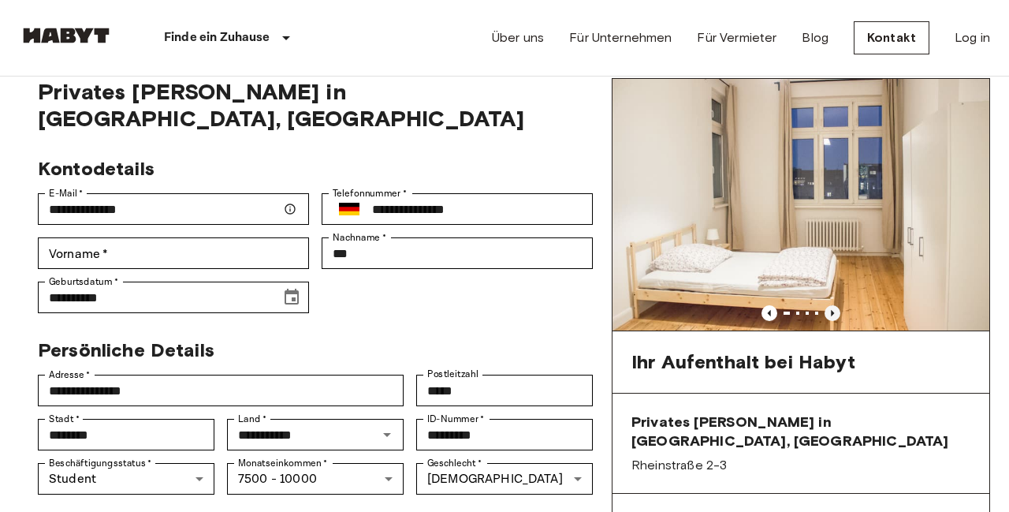
click at [837, 317] on icon "Previous image" at bounding box center [833, 313] width 16 height 16
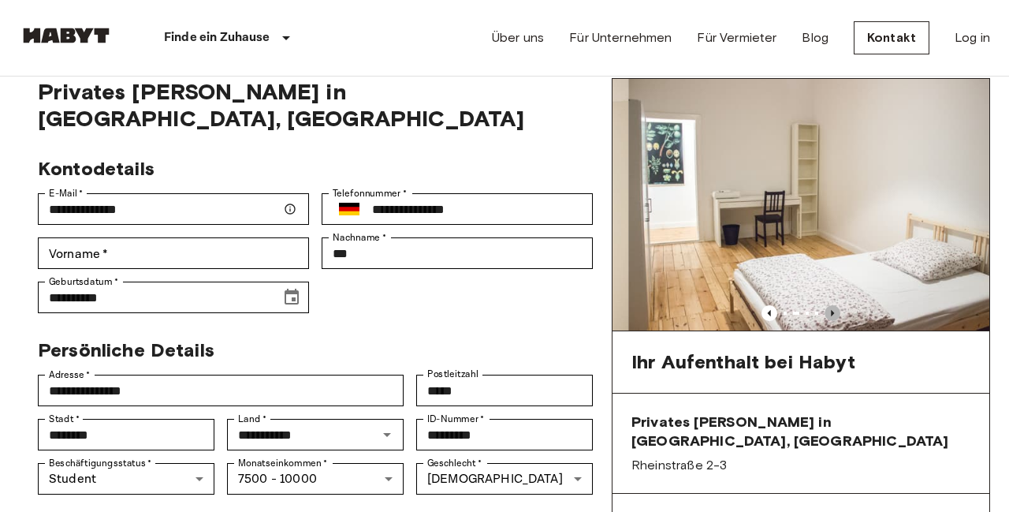
click at [837, 317] on icon "Previous image" at bounding box center [833, 313] width 16 height 16
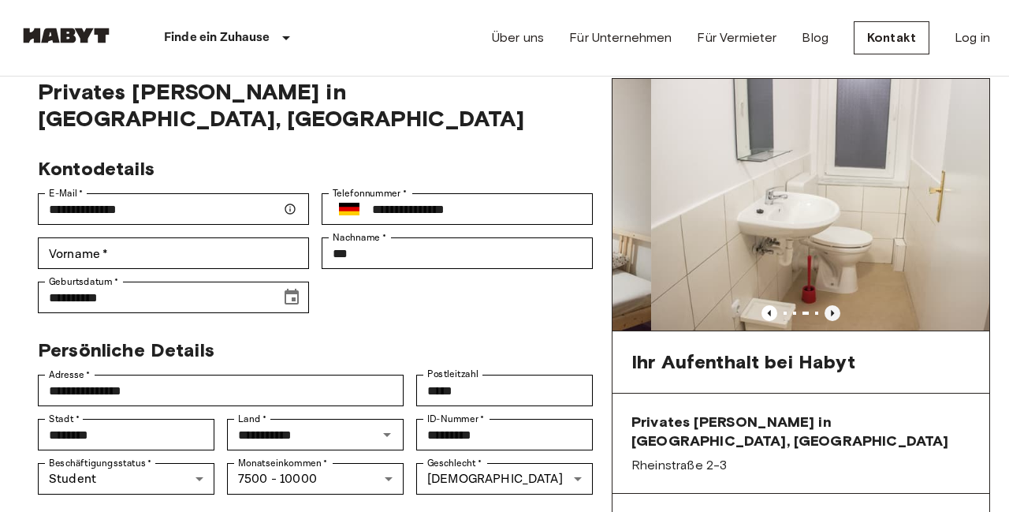
click at [837, 317] on icon "Previous image" at bounding box center [833, 313] width 16 height 16
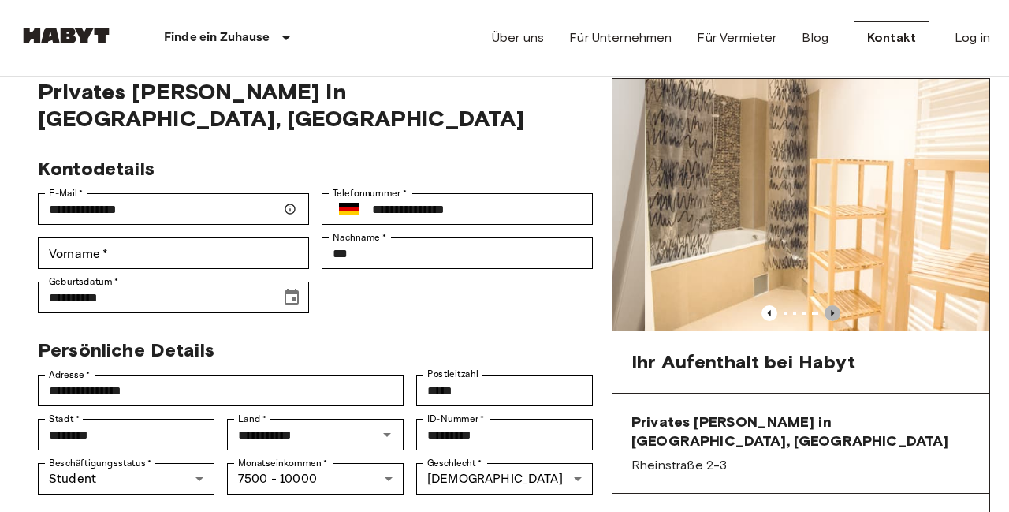
click at [837, 317] on icon "Previous image" at bounding box center [833, 313] width 16 height 16
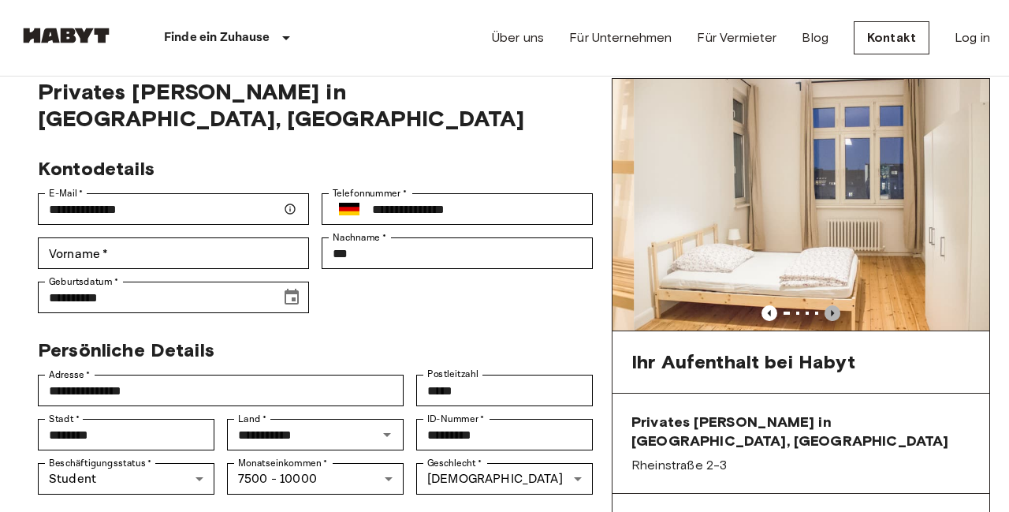
click at [837, 317] on icon "Previous image" at bounding box center [833, 313] width 16 height 16
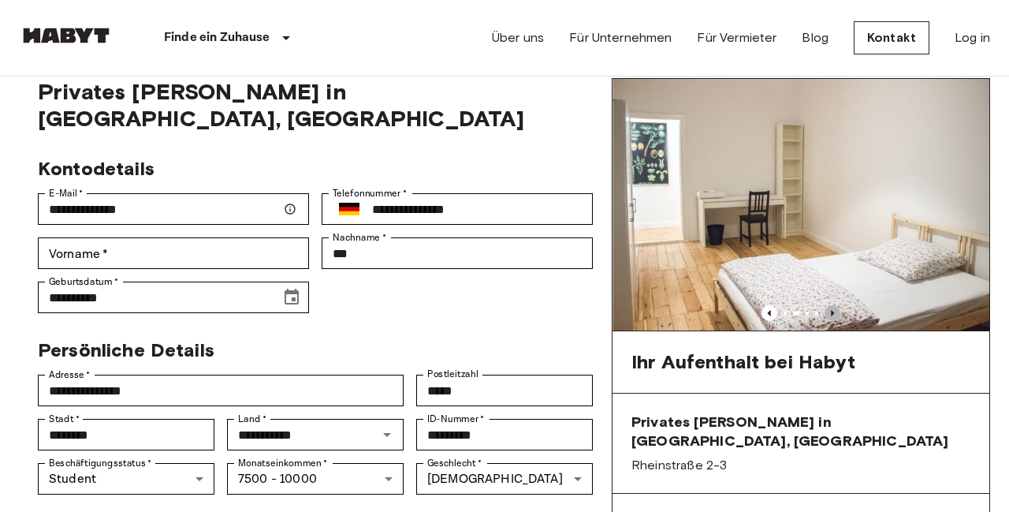
click at [837, 317] on icon "Previous image" at bounding box center [833, 313] width 16 height 16
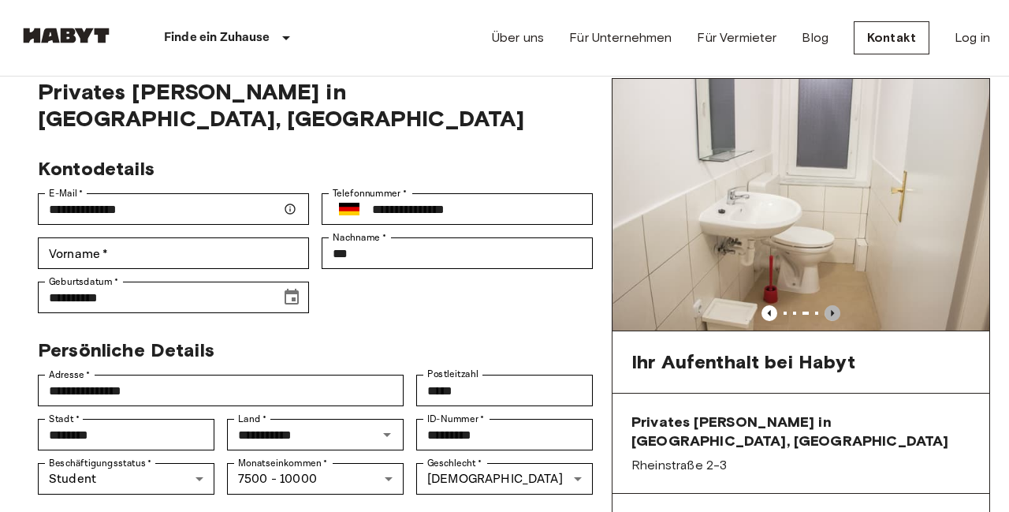
click at [837, 317] on icon "Previous image" at bounding box center [833, 313] width 16 height 16
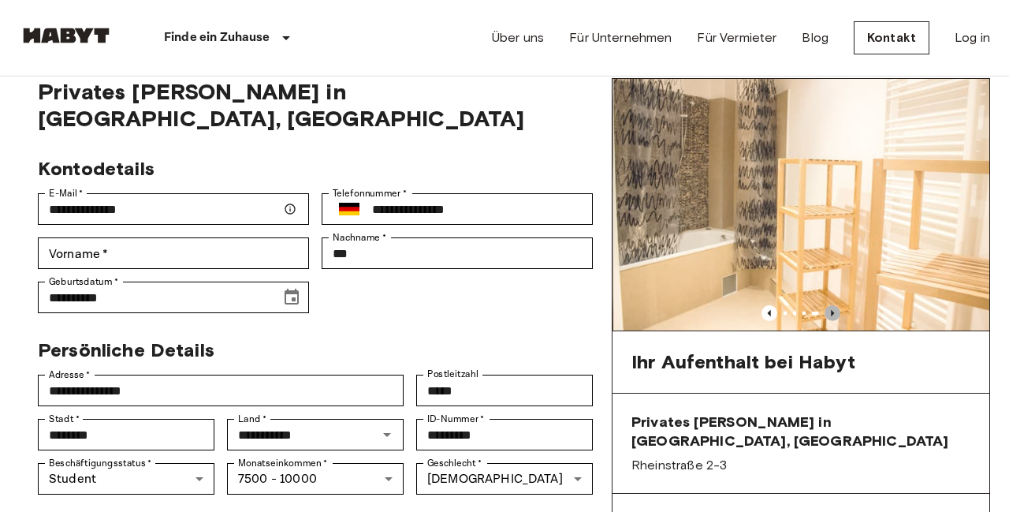
click at [837, 317] on icon "Previous image" at bounding box center [833, 313] width 16 height 16
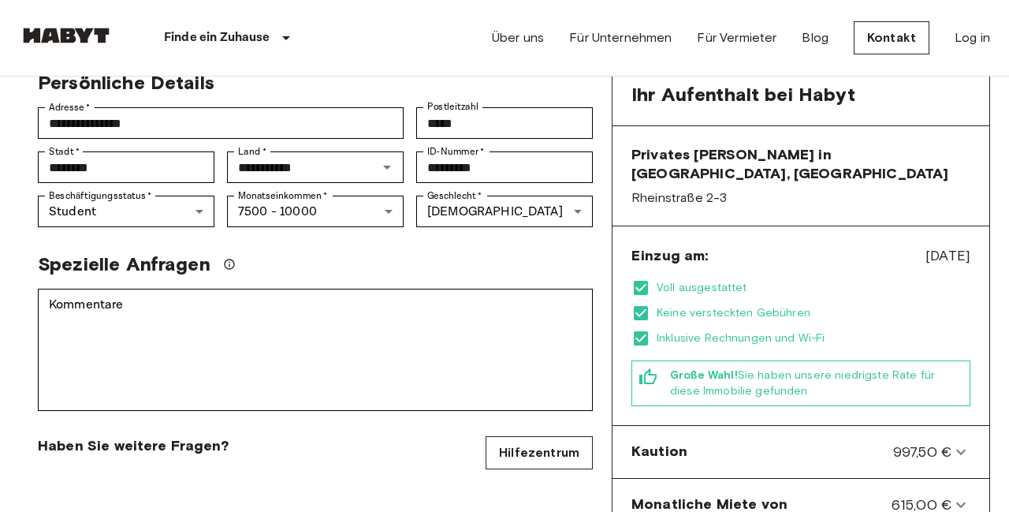
scroll to position [321, 0]
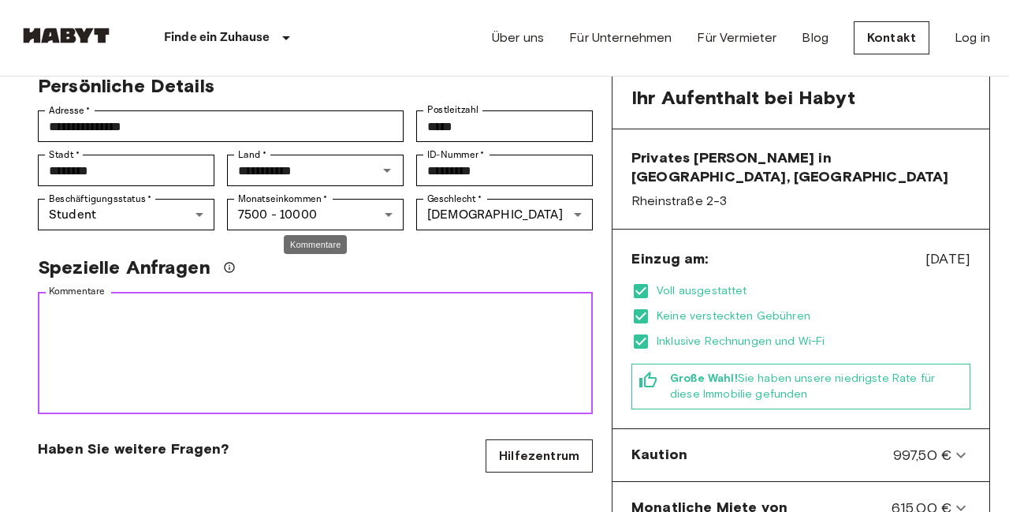
click at [580, 300] on textarea "Kommentare" at bounding box center [315, 353] width 533 height 109
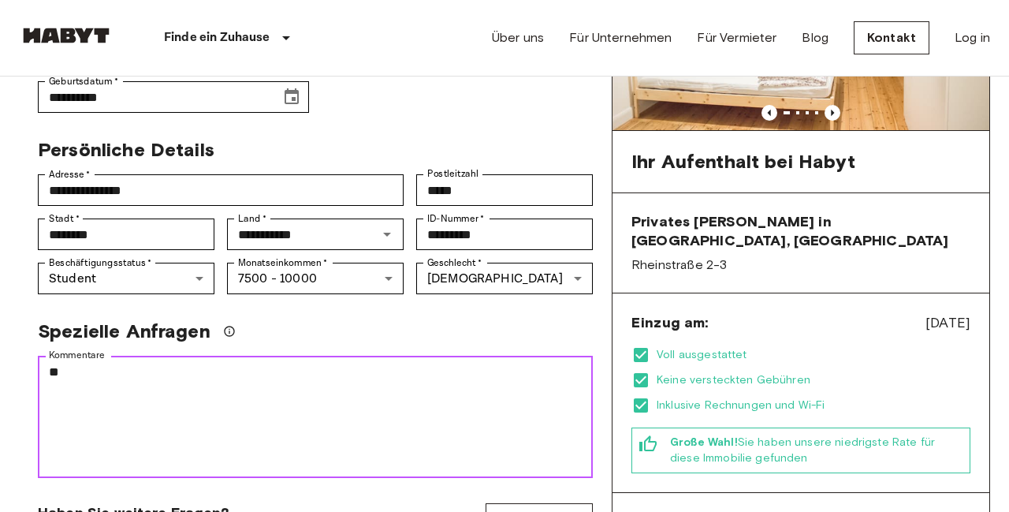
scroll to position [256, 0]
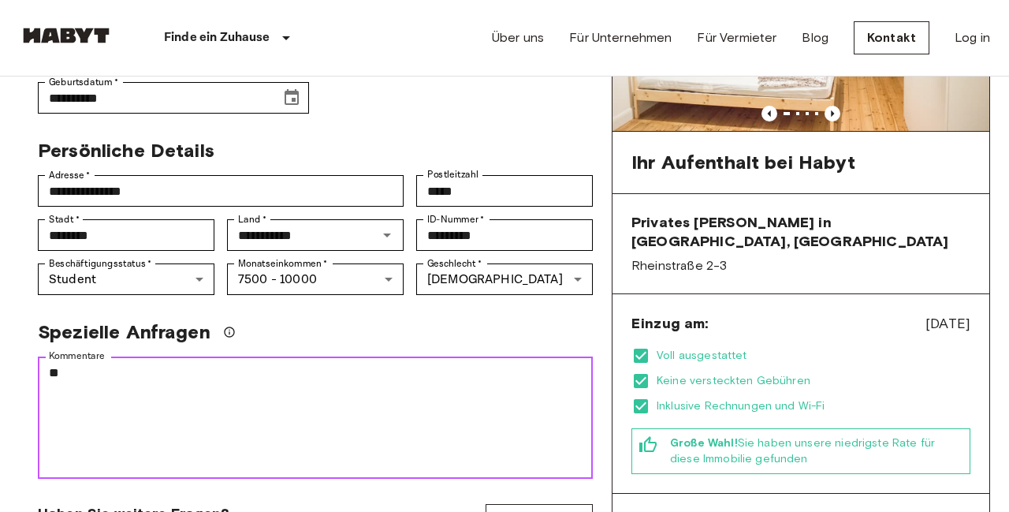
type textarea "*"
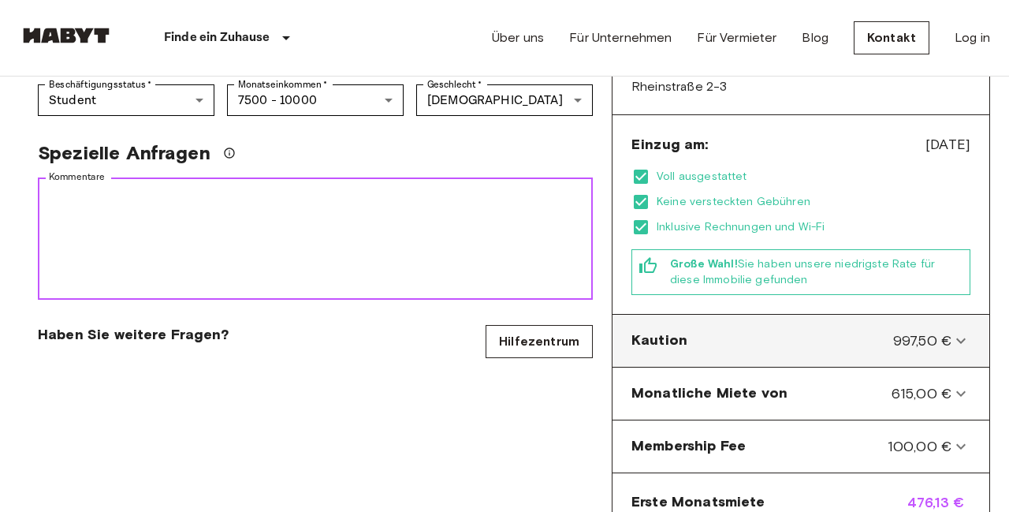
scroll to position [580, 0]
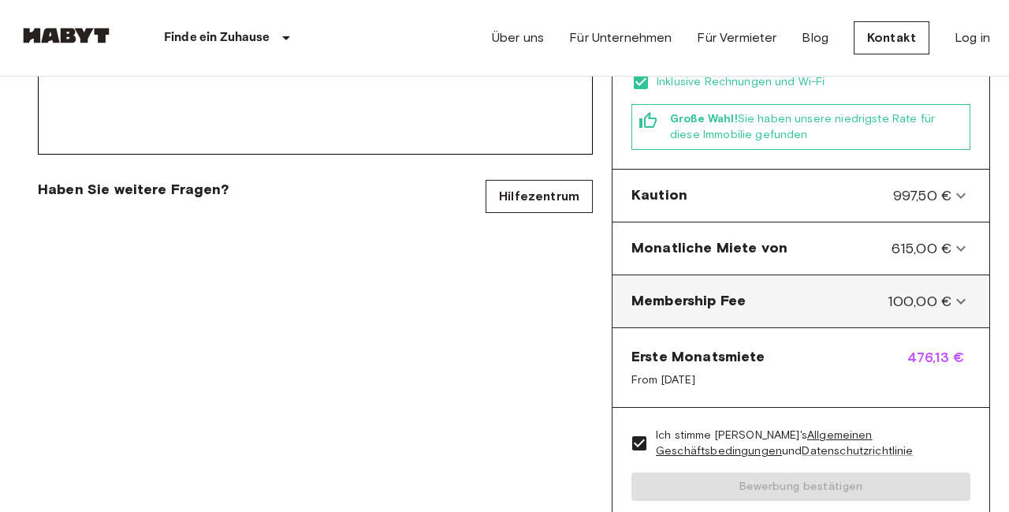
click at [833, 275] on div "Membership Fee 100,00 € Charged only at the signature of the contract" at bounding box center [801, 301] width 377 height 53
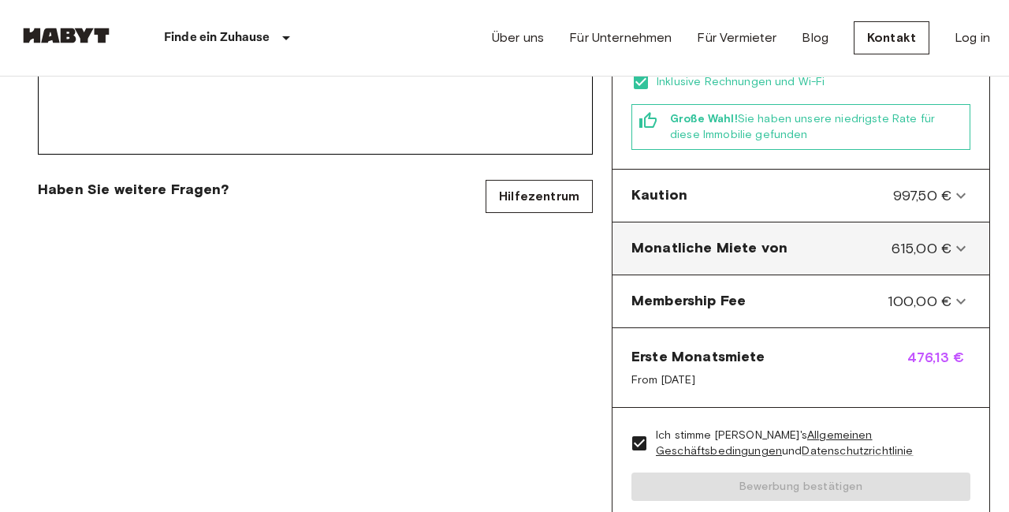
click at [830, 252] on div "Monatliche Miete von 615,00 € Inklusive Rabatte, Möbel, Nutzungskosten und Wi-F…" at bounding box center [801, 248] width 377 height 53
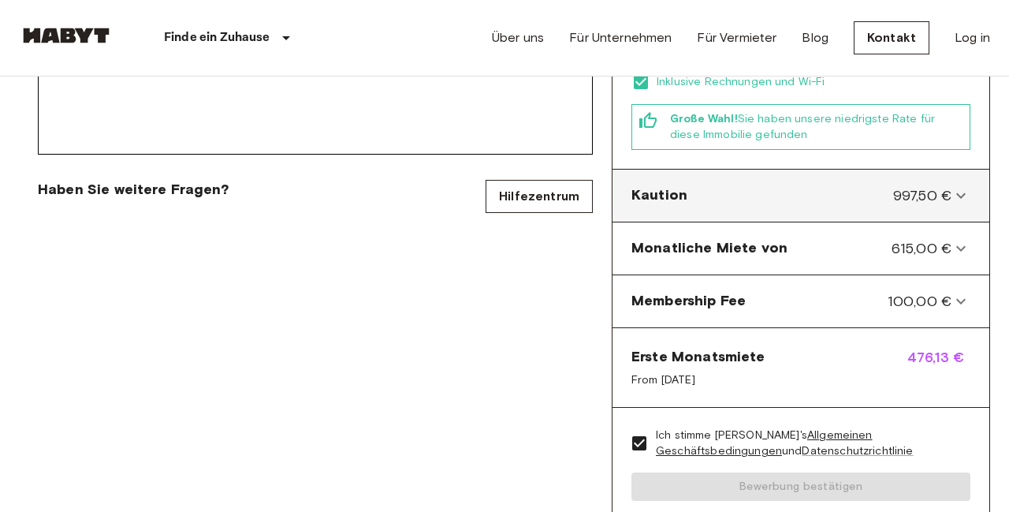
click at [832, 186] on div "Kaution 997,50 €" at bounding box center [792, 195] width 320 height 21
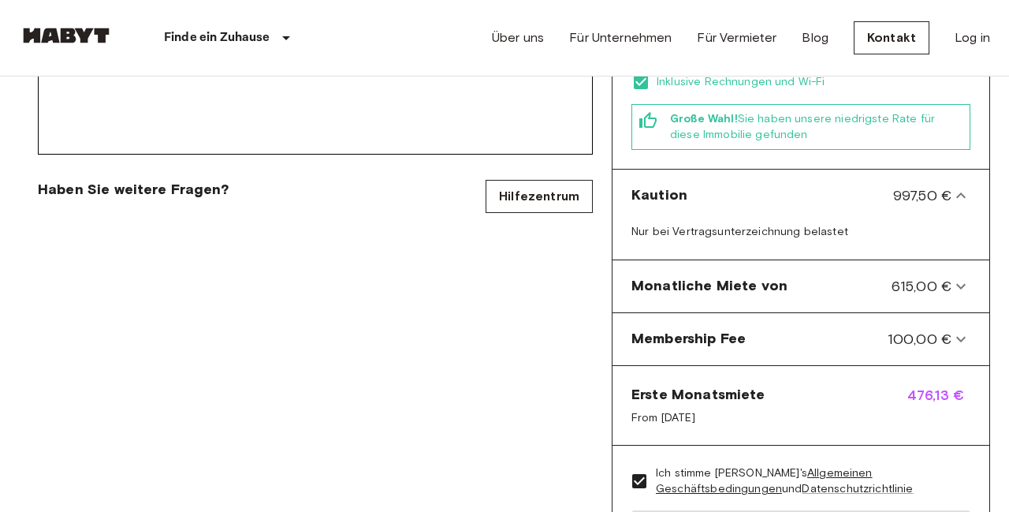
click at [830, 148] on div "Einzug am: Oct 8, 2025 Voll ausgestattet Keine versteckten Gebühren Inklusive R…" at bounding box center [801, 69] width 377 height 199
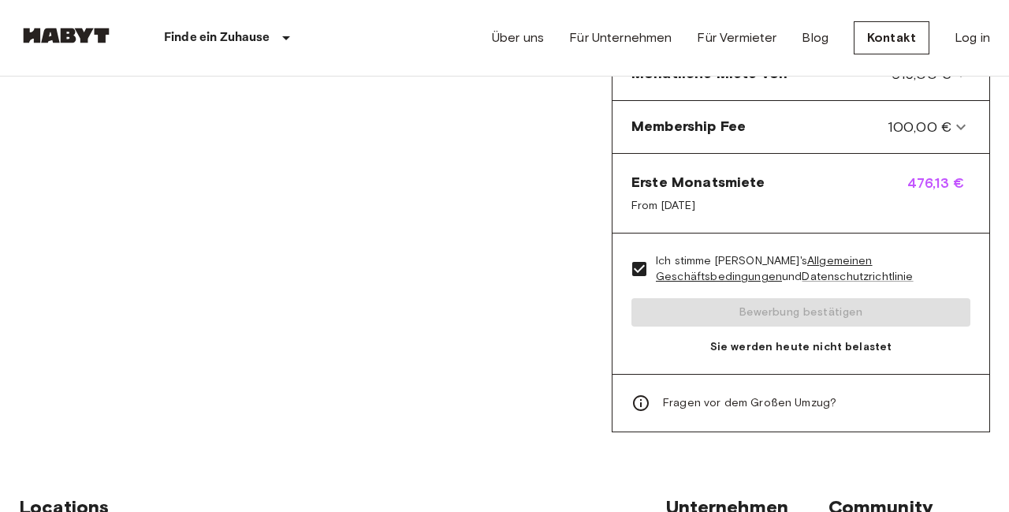
scroll to position [792, 0]
click at [796, 288] on div "Ich stimme Habyt's Allgemeinen Geschäftsbedingungen und Datenschutzrichtlinie B…" at bounding box center [801, 303] width 377 height 141
click at [802, 270] on link "Datenschutzrichtlinie" at bounding box center [857, 276] width 111 height 13
click at [727, 299] on div "Ich stimme Habyt's Allgemeinen Geschäftsbedingungen und Datenschutzrichtlinie B…" at bounding box center [801, 303] width 377 height 141
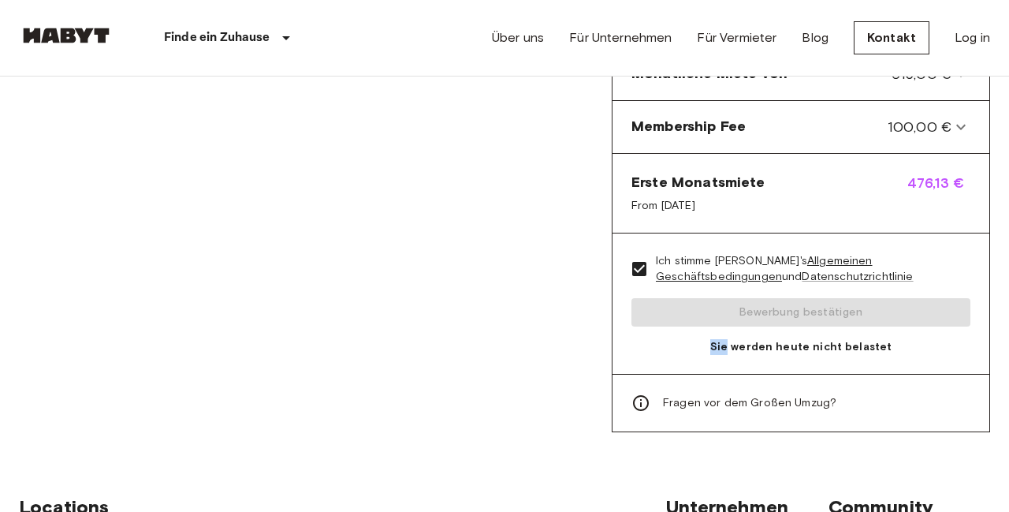
click at [727, 299] on div "Ich stimme Habyt's Allgemeinen Geschäftsbedingungen und Datenschutzrichtlinie B…" at bounding box center [801, 303] width 377 height 141
click at [710, 397] on div "Fragen vor dem Großen Umzug?" at bounding box center [801, 403] width 377 height 58
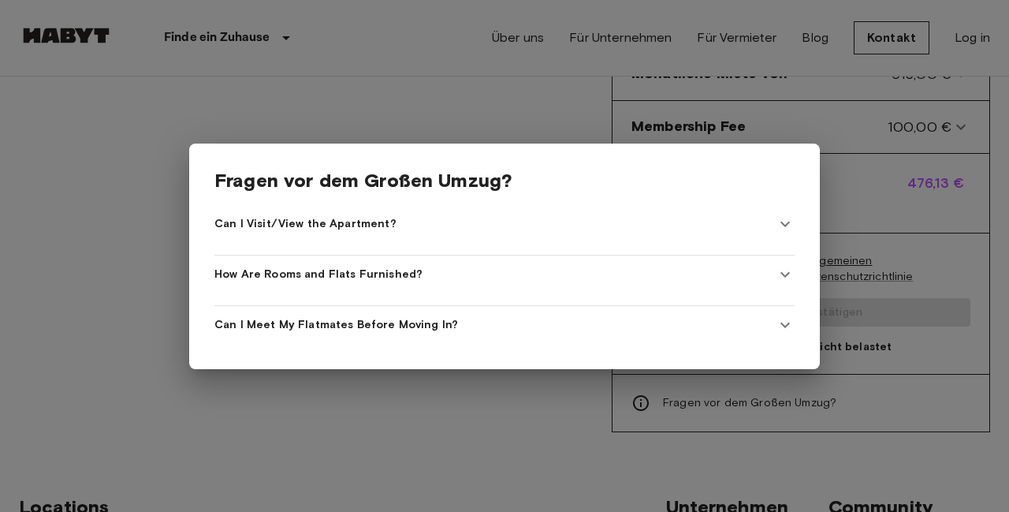
click at [878, 248] on div at bounding box center [504, 256] width 1009 height 512
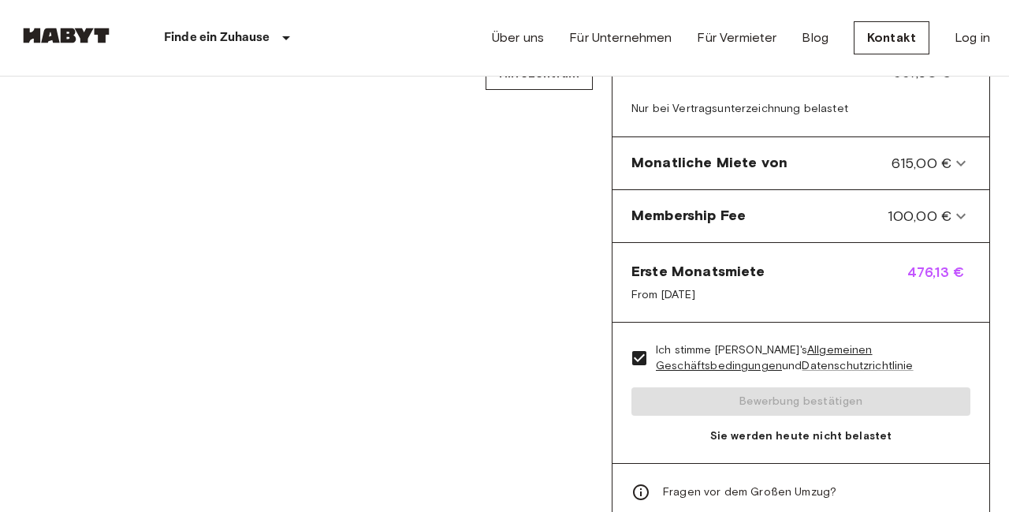
scroll to position [700, 0]
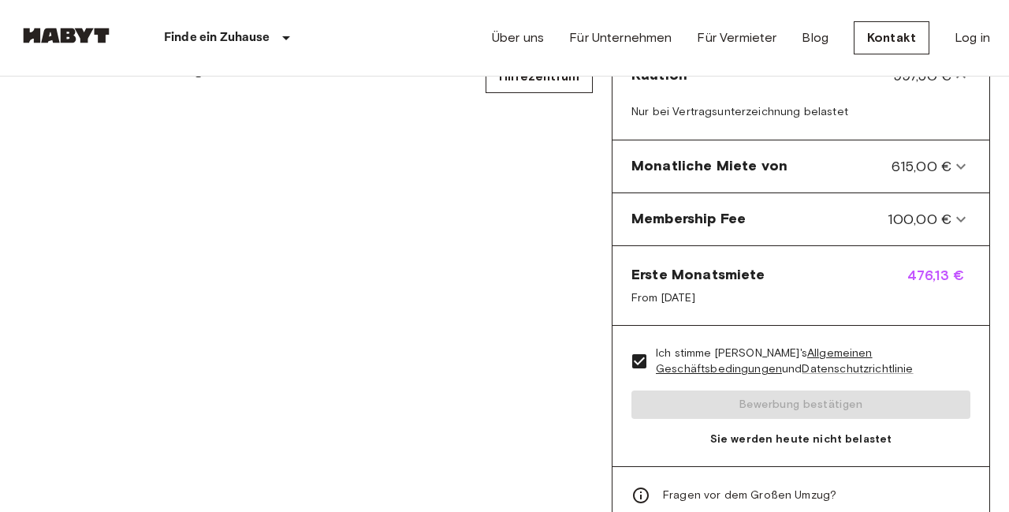
click at [776, 385] on div "Ich stimme Habyt's Allgemeinen Geschäftsbedingungen und Datenschutzrichtlinie B…" at bounding box center [801, 396] width 377 height 141
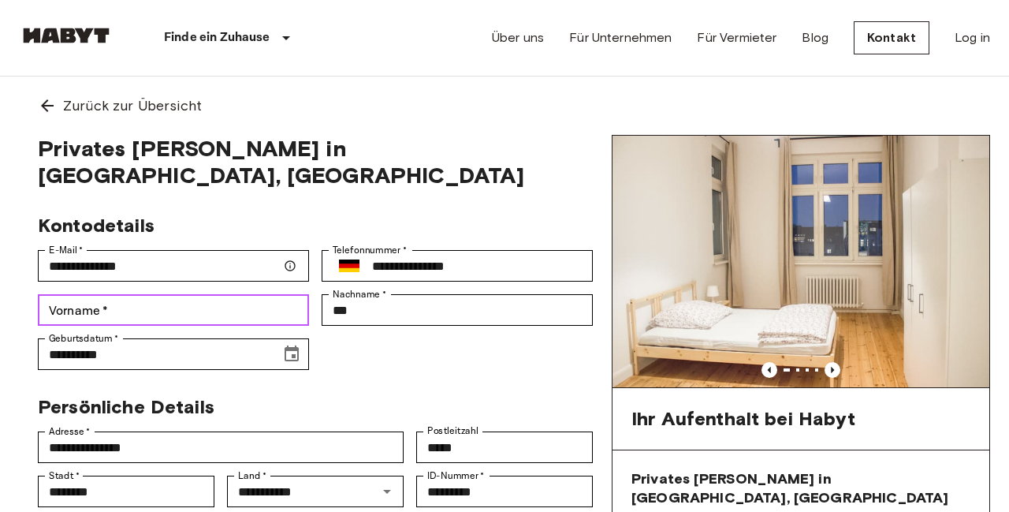
click at [271, 294] on input "Vorname   *" at bounding box center [173, 310] width 271 height 32
type input "******"
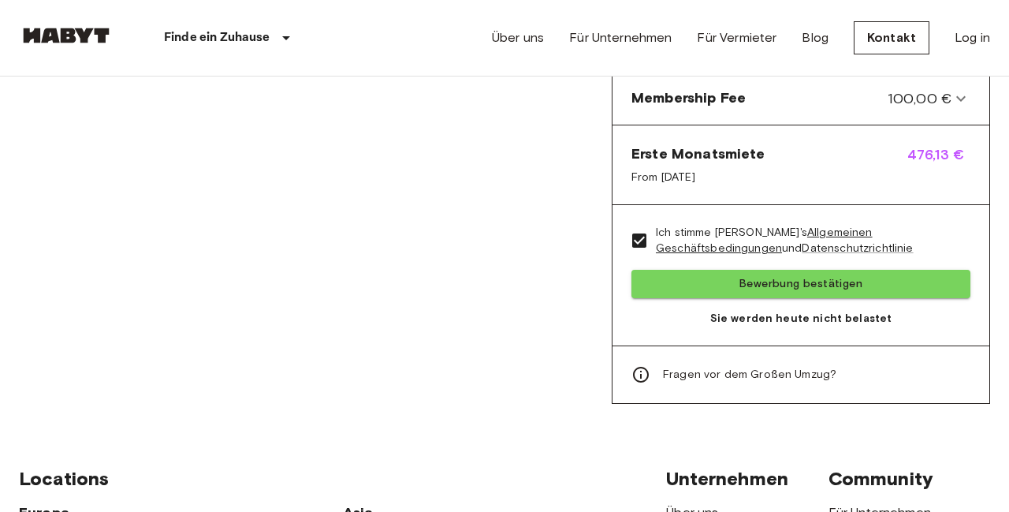
scroll to position [806, 0]
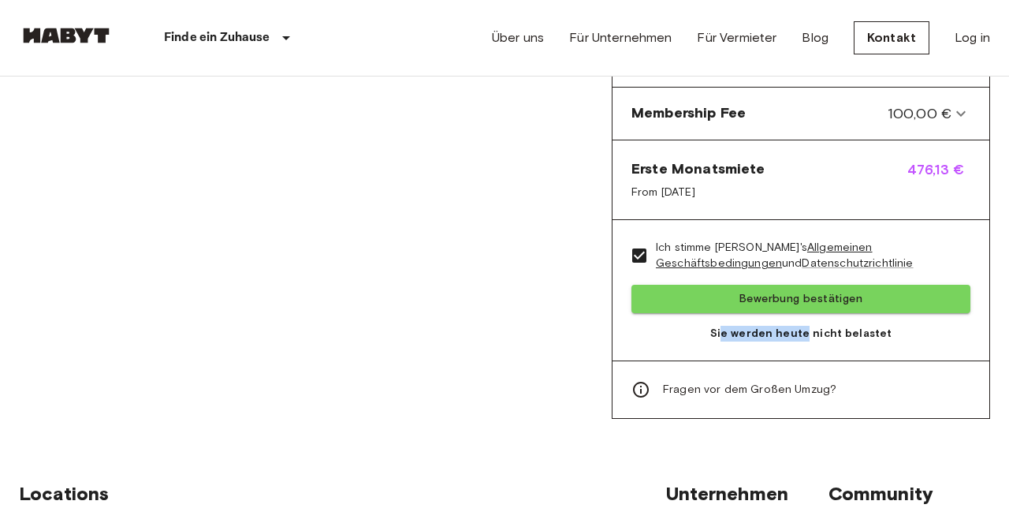
drag, startPoint x: 807, startPoint y: 319, endPoint x: 728, endPoint y: 319, distance: 79.6
click at [728, 326] on span "Sie werden heute nicht belastet" at bounding box center [801, 334] width 339 height 16
click at [800, 326] on span "Sie werden heute nicht belastet" at bounding box center [801, 334] width 339 height 16
click at [820, 326] on span "Sie werden heute nicht belastet" at bounding box center [801, 334] width 339 height 16
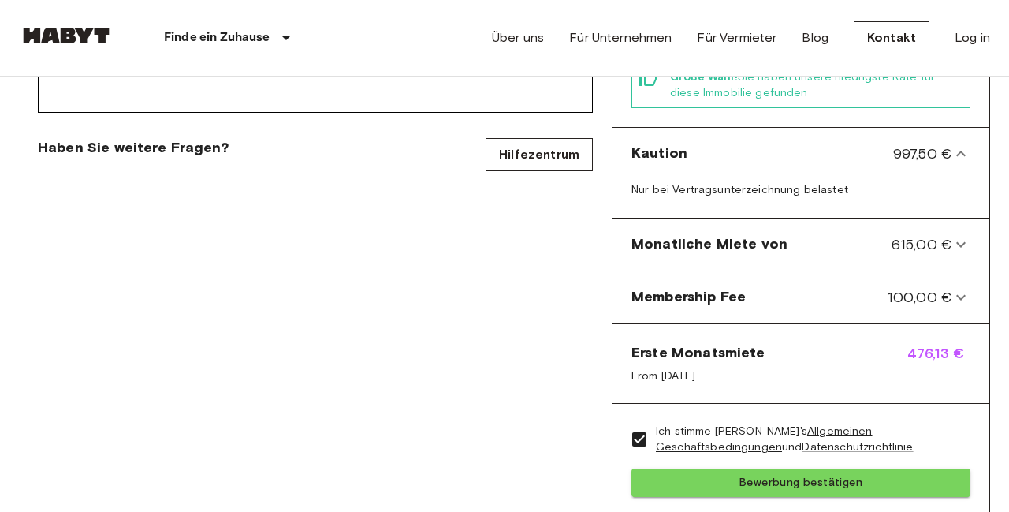
scroll to position [650, 0]
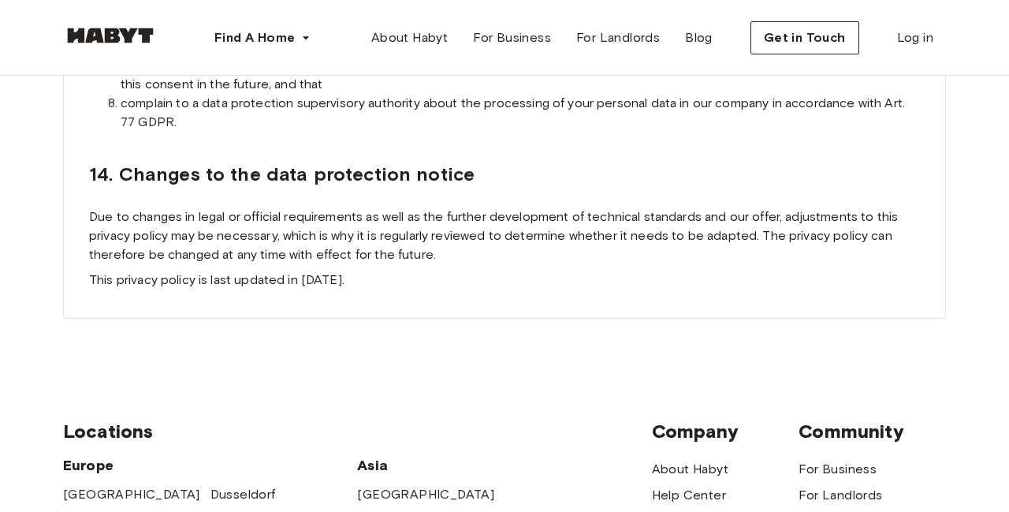
scroll to position [14365, 0]
